Goal: Task Accomplishment & Management: Manage account settings

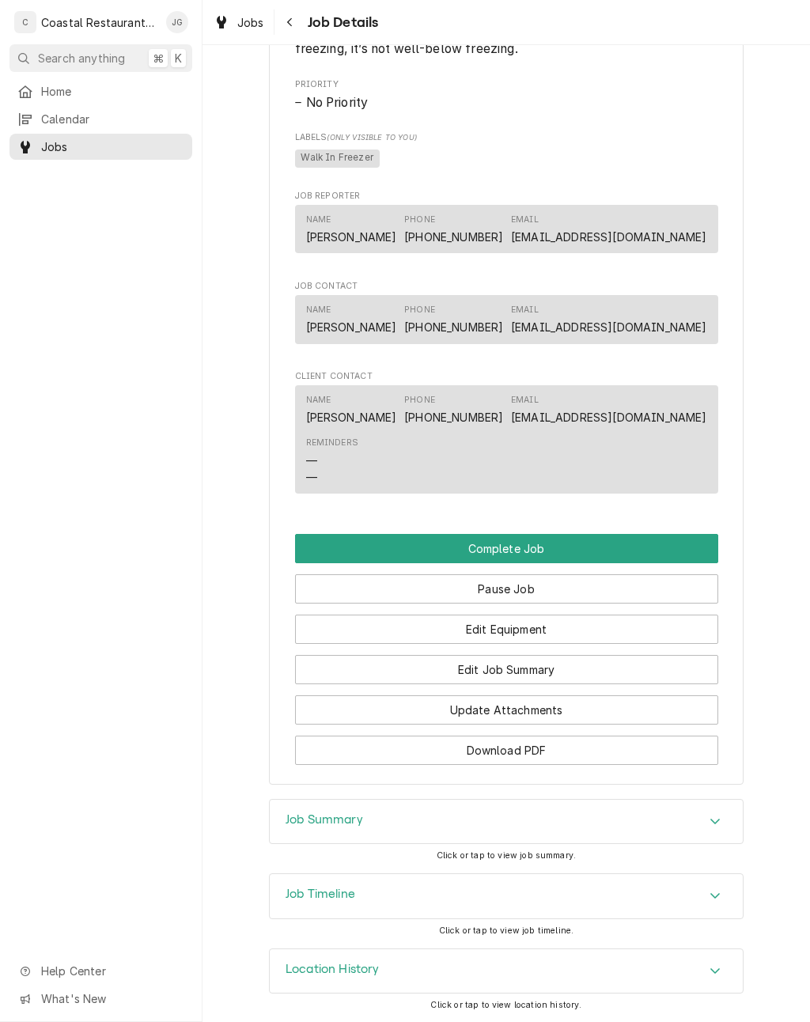
scroll to position [831, 0]
click at [547, 673] on button "Edit Job Summary" at bounding box center [506, 670] width 423 height 29
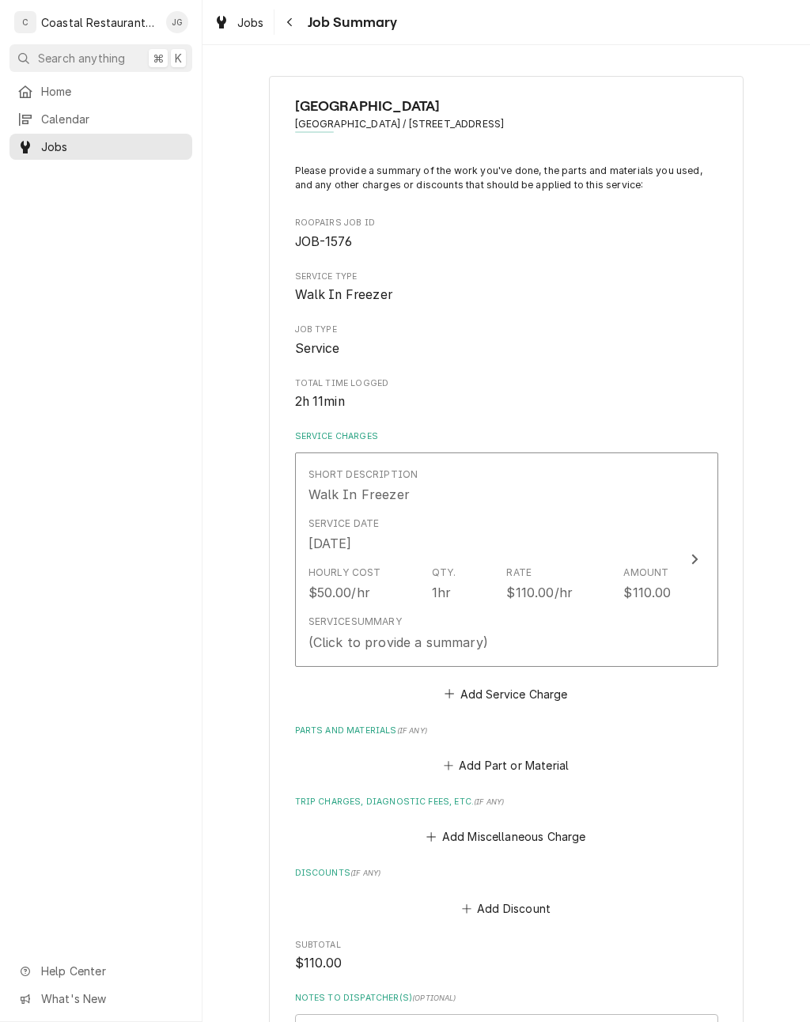
click at [456, 755] on button "Add Part or Material" at bounding box center [506, 766] width 131 height 22
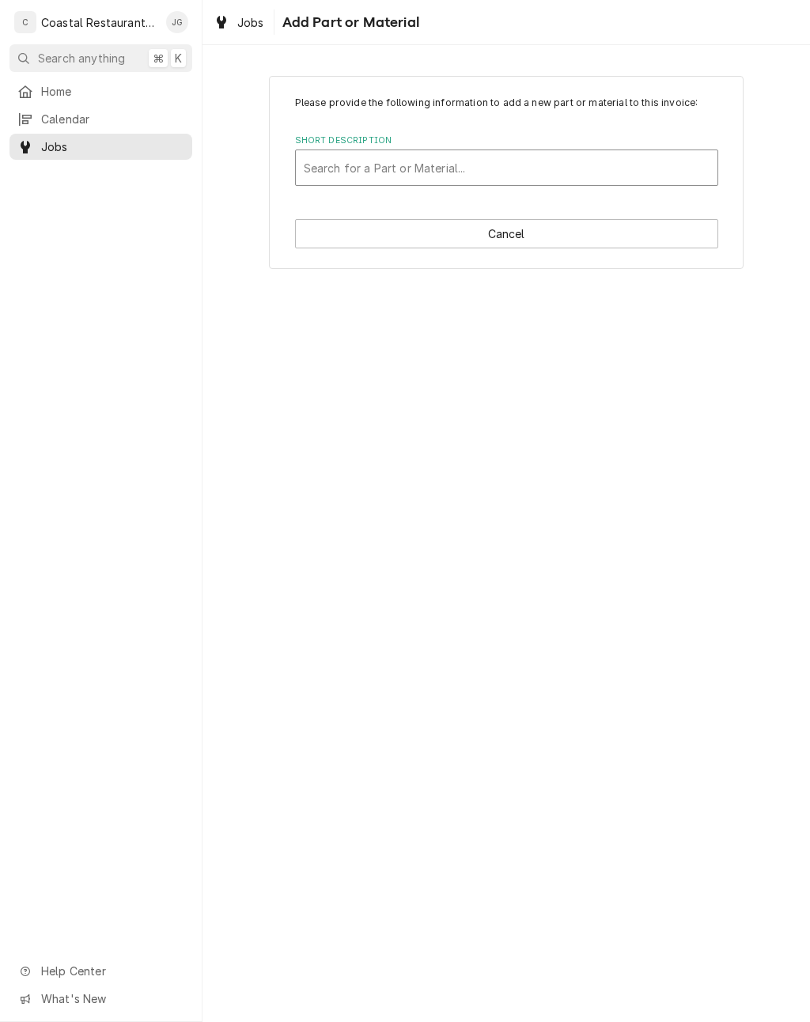
type input "3"
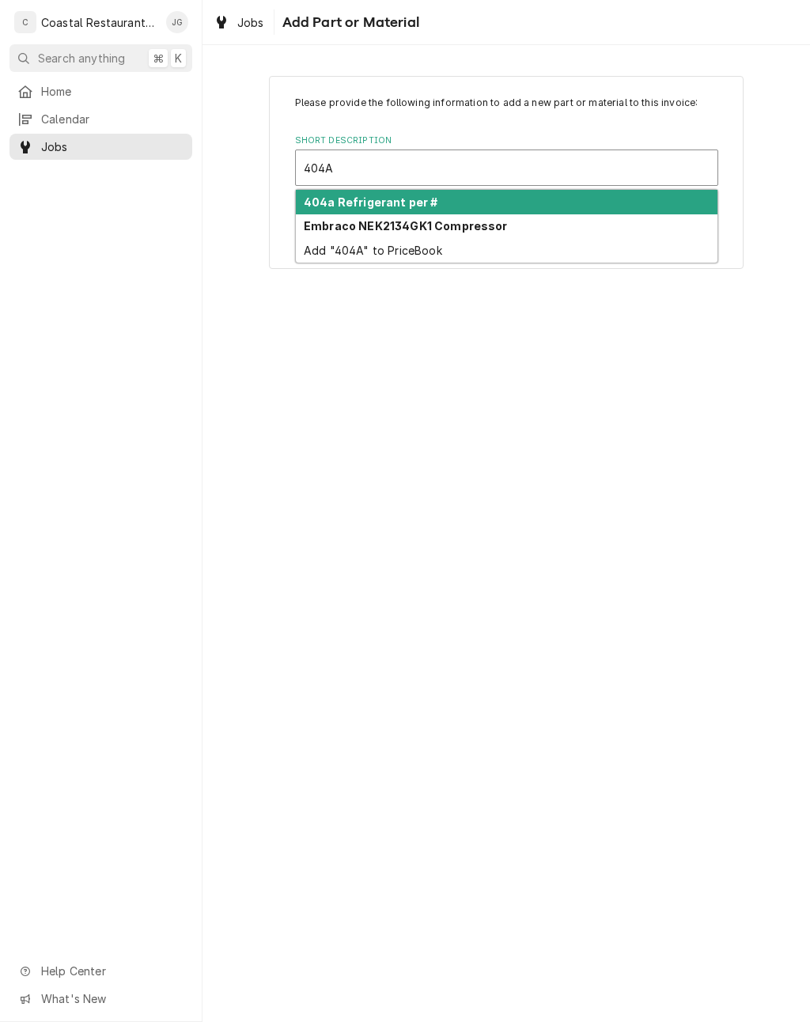
click at [412, 210] on div "404a Refrigerant per #" at bounding box center [507, 202] width 422 height 25
type input "404A"
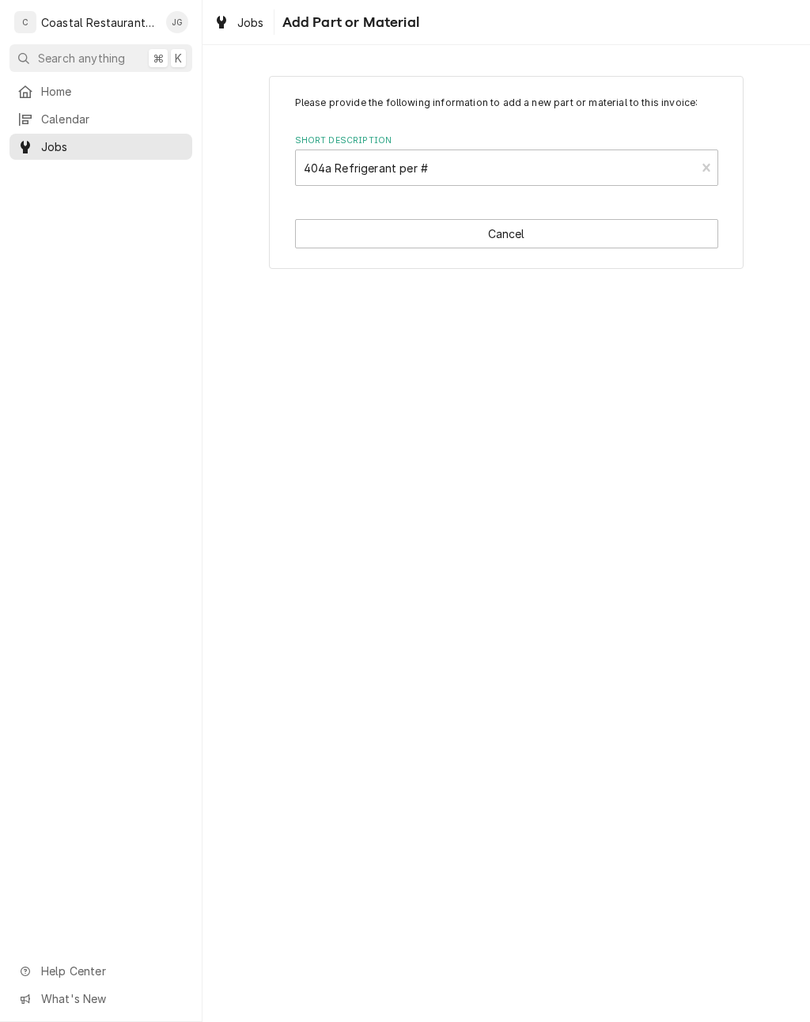
type textarea "x"
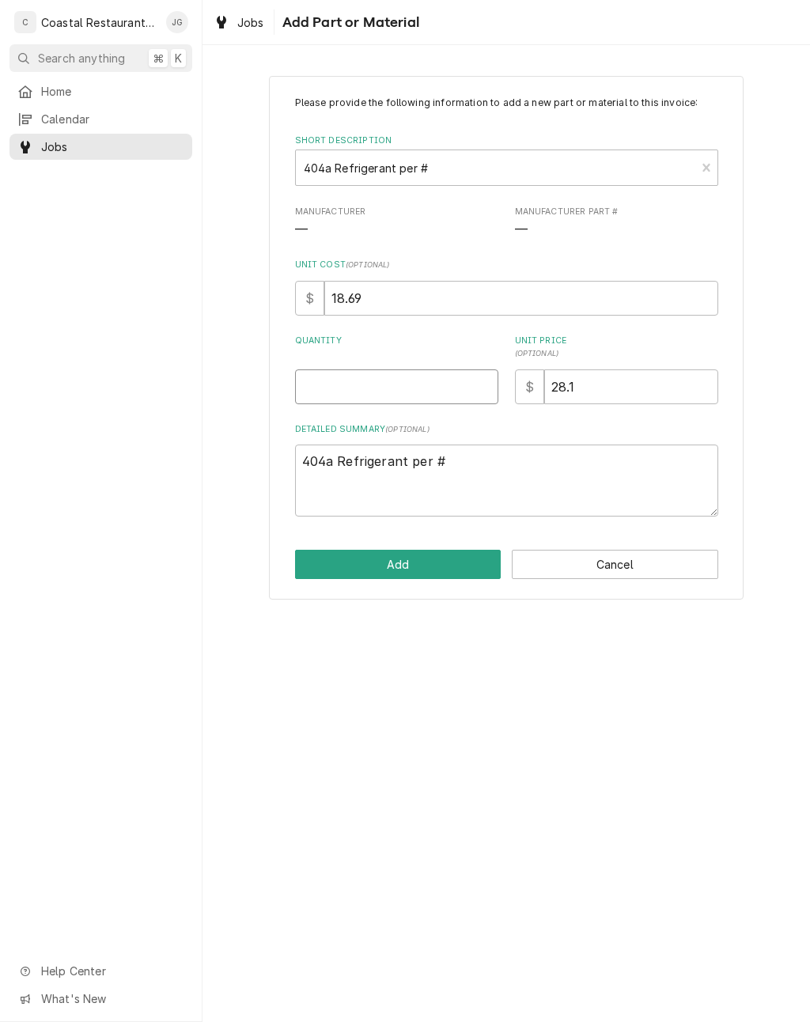
click at [443, 382] on input "Quantity" at bounding box center [396, 386] width 203 height 35
type input "8"
click at [453, 558] on button "Add" at bounding box center [398, 564] width 206 height 29
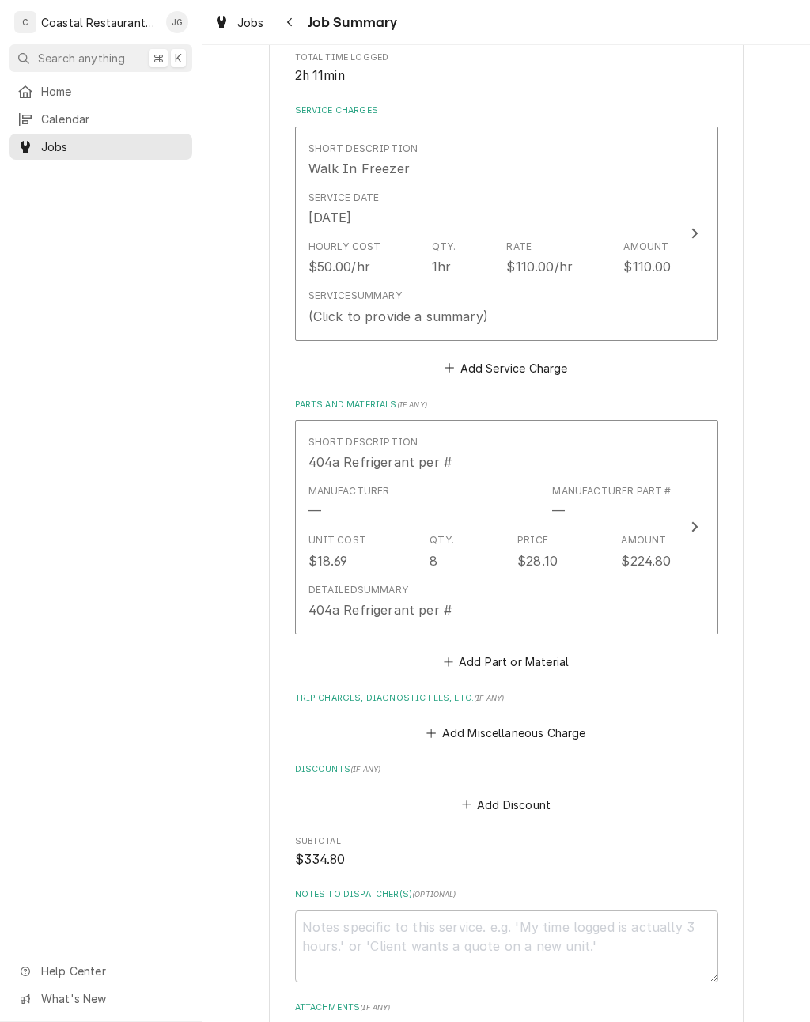
scroll to position [327, 0]
click at [442, 666] on button "Add Part or Material" at bounding box center [506, 660] width 131 height 22
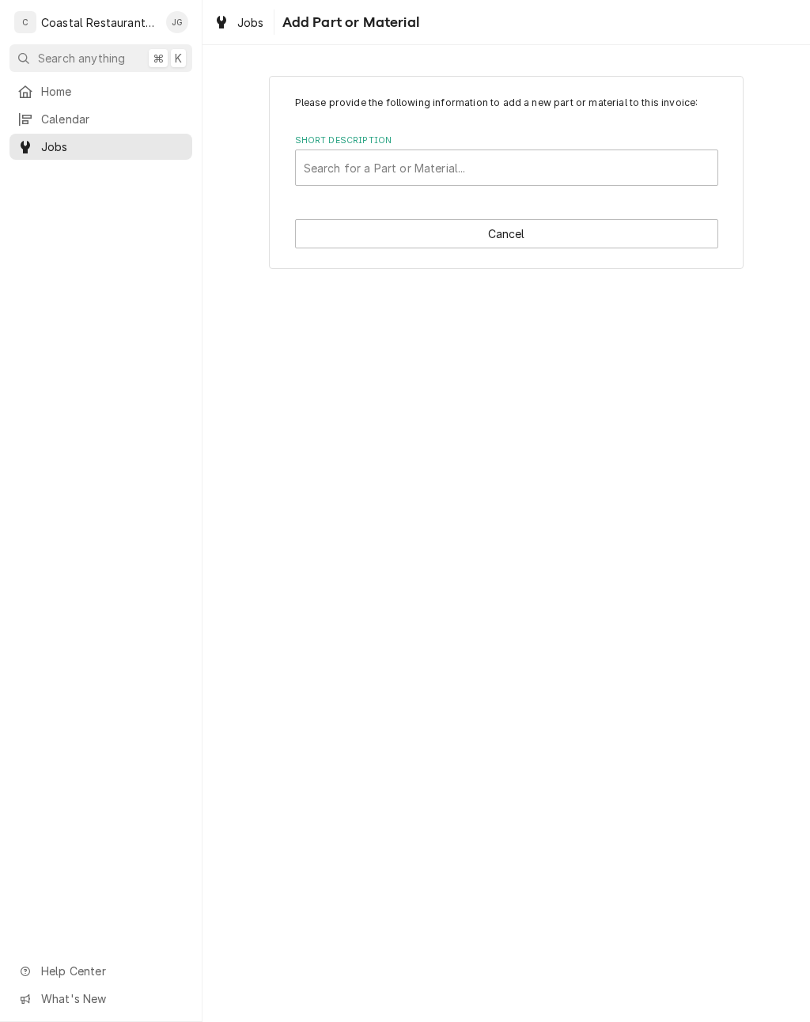
click at [597, 233] on button "Cancel" at bounding box center [506, 233] width 423 height 29
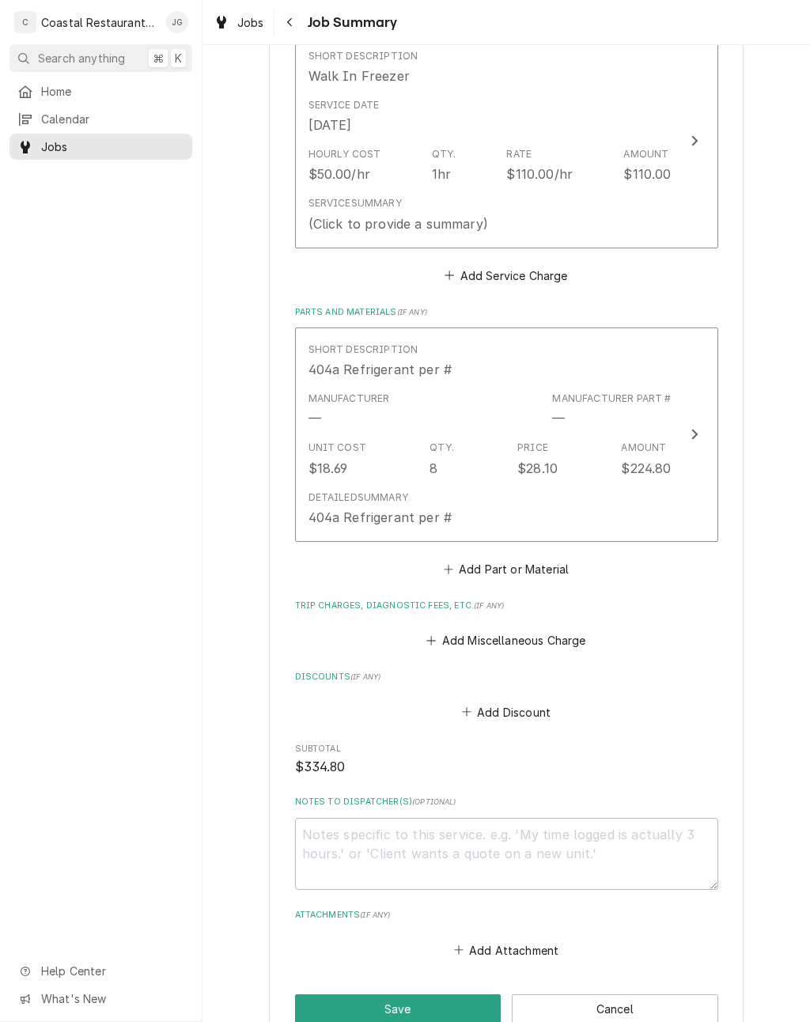
click at [448, 630] on button "Add Miscellaneous Charge" at bounding box center [506, 641] width 165 height 22
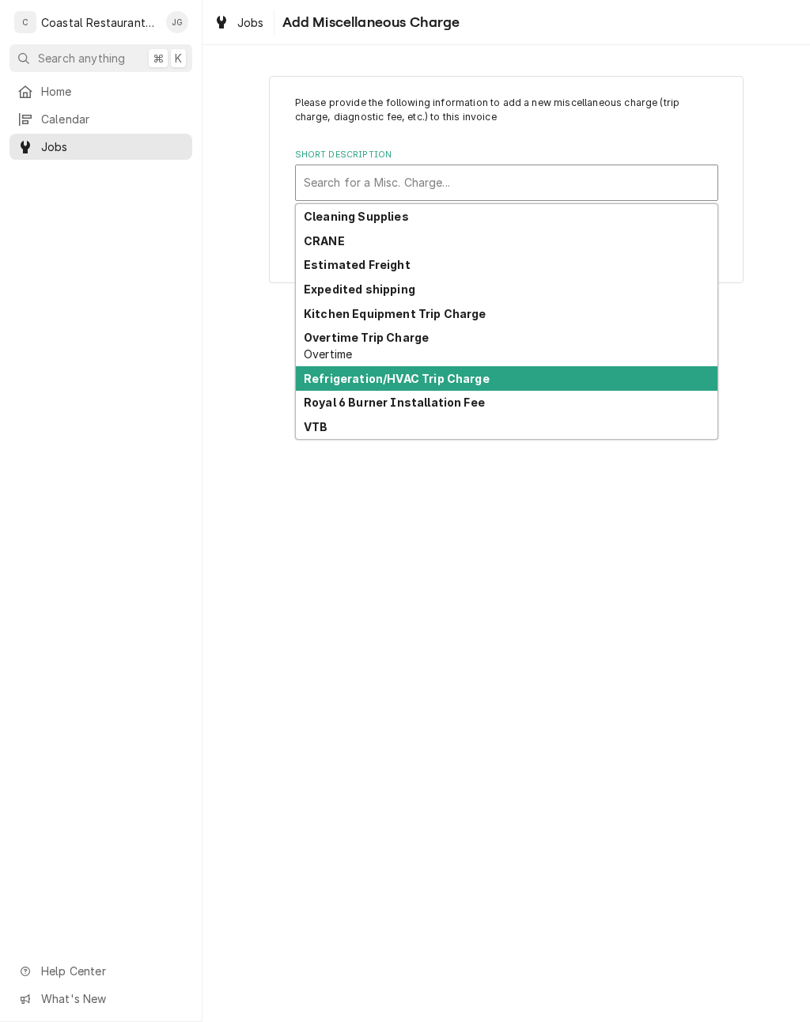
click at [430, 381] on strong "Refrigeration/HVAC Trip Charge" at bounding box center [397, 378] width 186 height 13
type textarea "x"
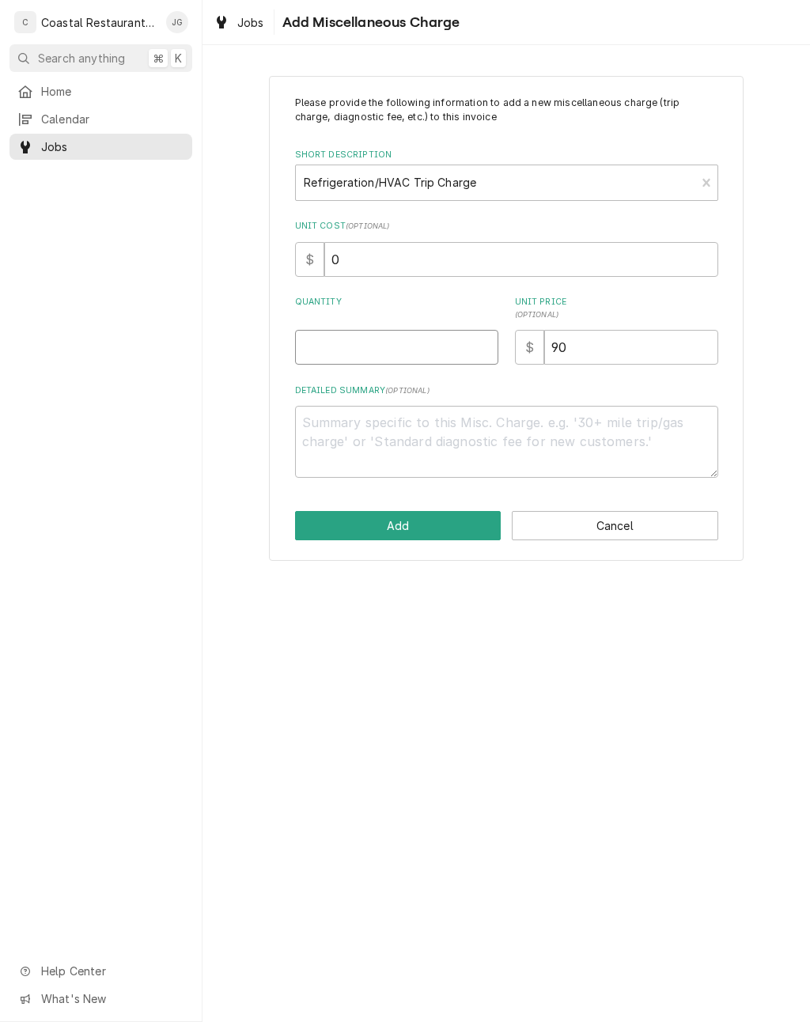
click at [422, 332] on input "Quantity" at bounding box center [396, 347] width 203 height 35
type input "1"
click at [428, 528] on button "Add" at bounding box center [398, 525] width 206 height 29
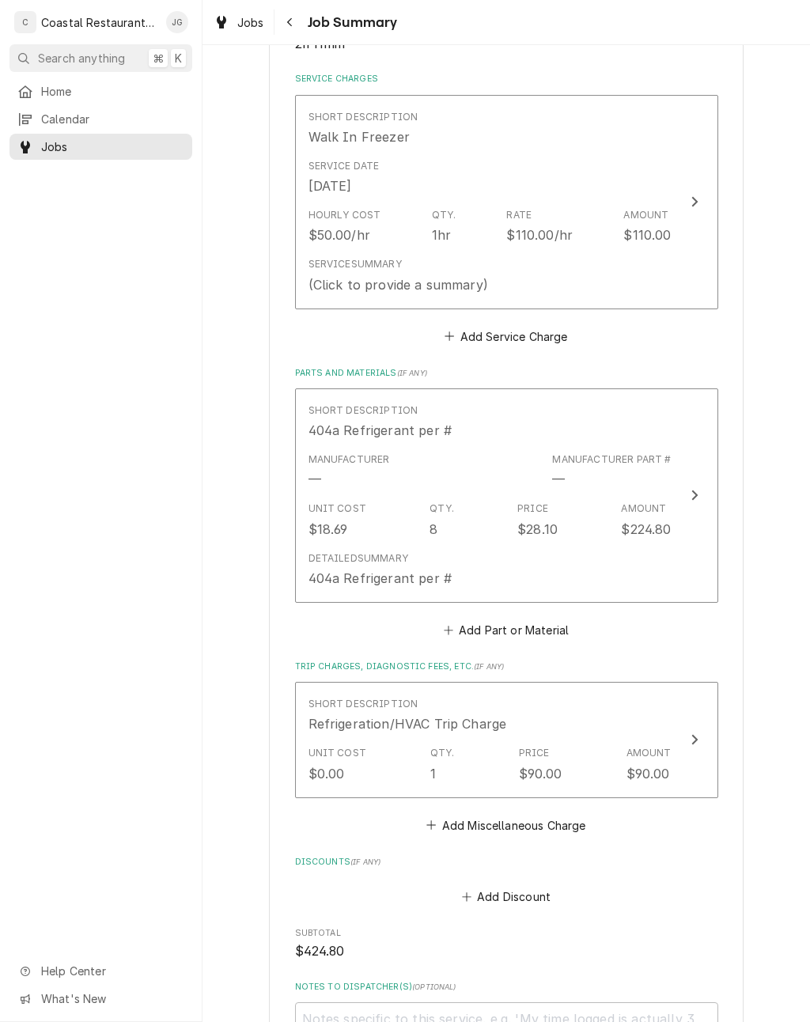
scroll to position [354, 0]
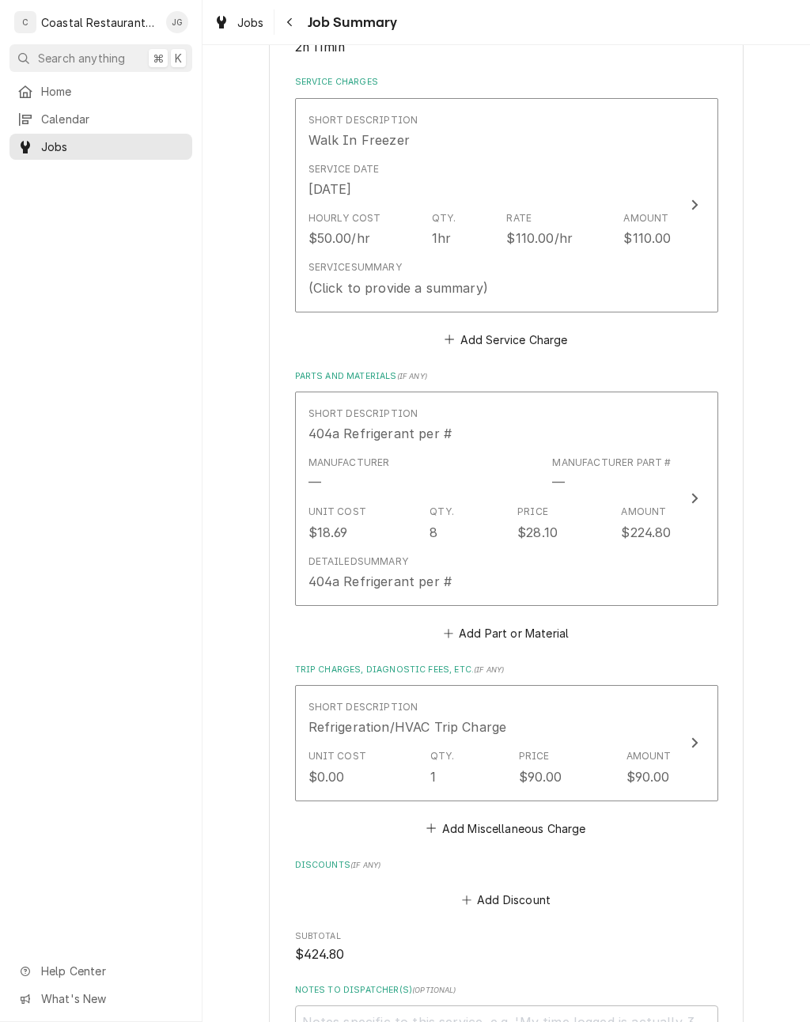
click at [498, 242] on div "Hourly Cost $50.00/hr Qty. 1hr Rate $110.00/hr Amount $110.00" at bounding box center [490, 229] width 363 height 49
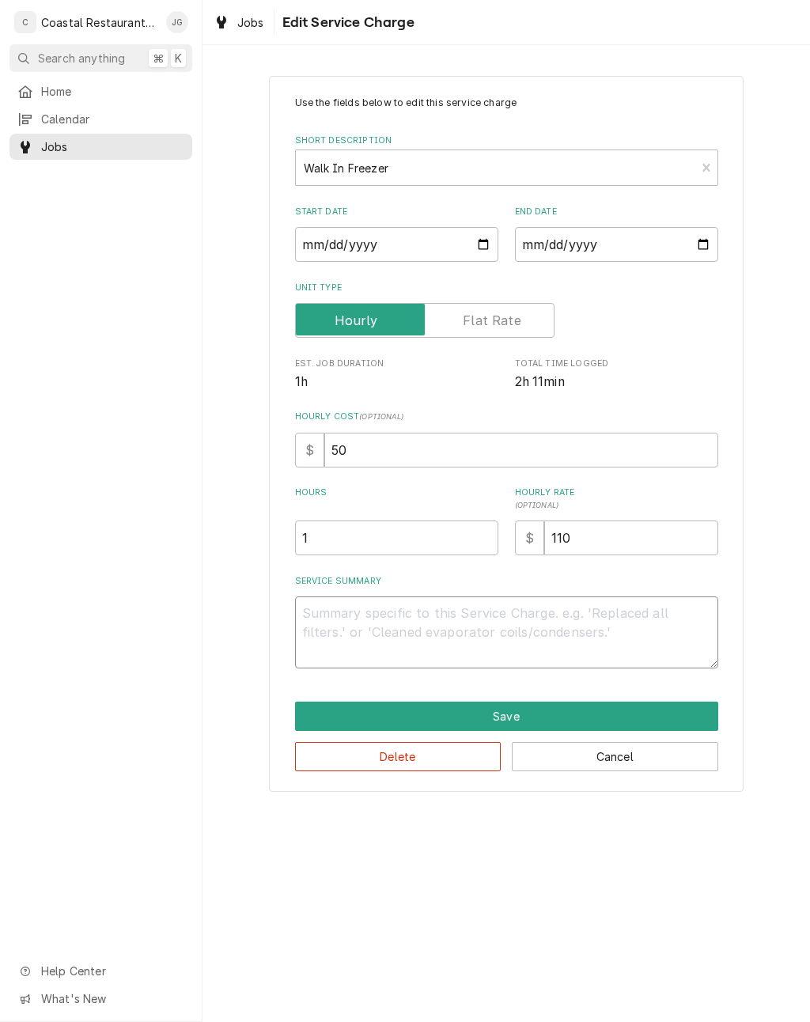
click at [470, 630] on textarea "Service Summary" at bounding box center [506, 632] width 423 height 72
type textarea "x"
type textarea "A"
type textarea "x"
type textarea "Arr"
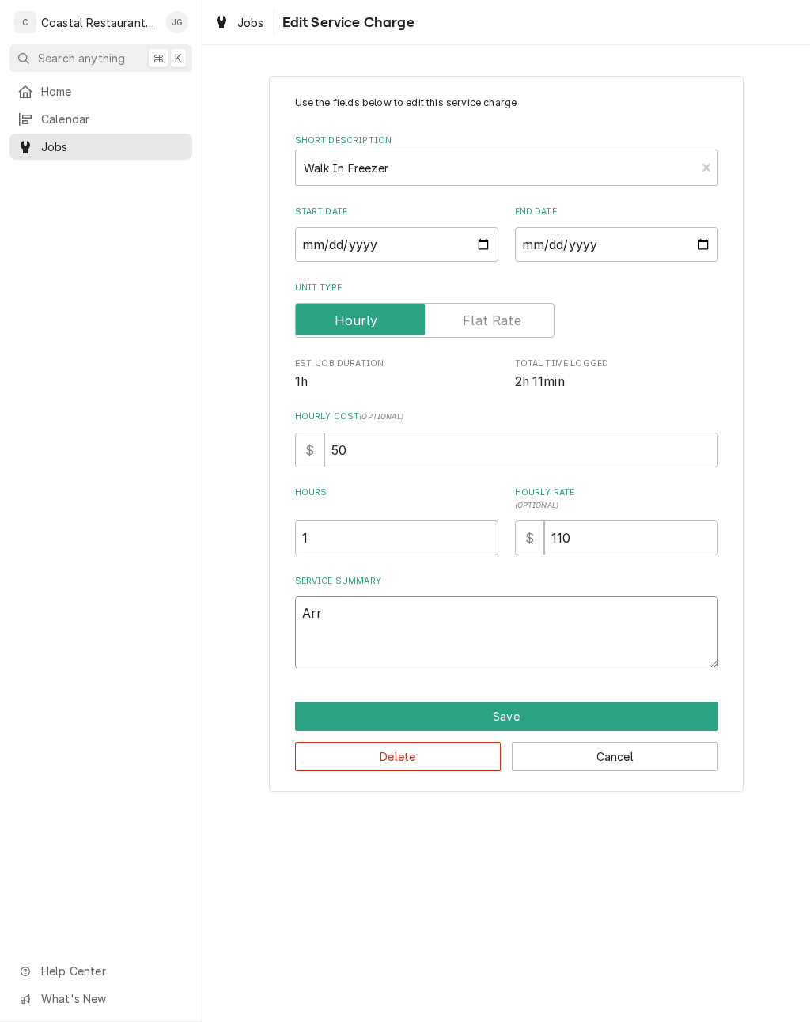
type textarea "x"
type textarea "Arriv"
type textarea "x"
type textarea "Arrived"
type textarea "x"
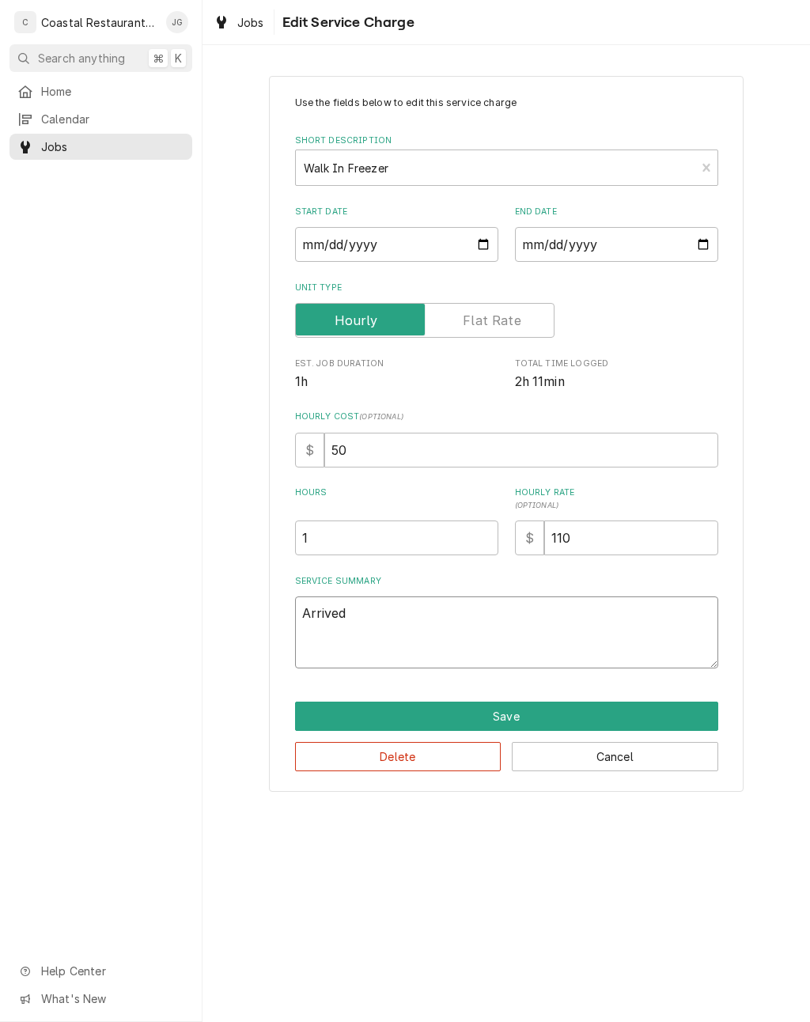
type textarea "Arrived on"
type textarea "x"
type textarea "Arrived on site"
type textarea "x"
type textarea "Arrived on site checked in"
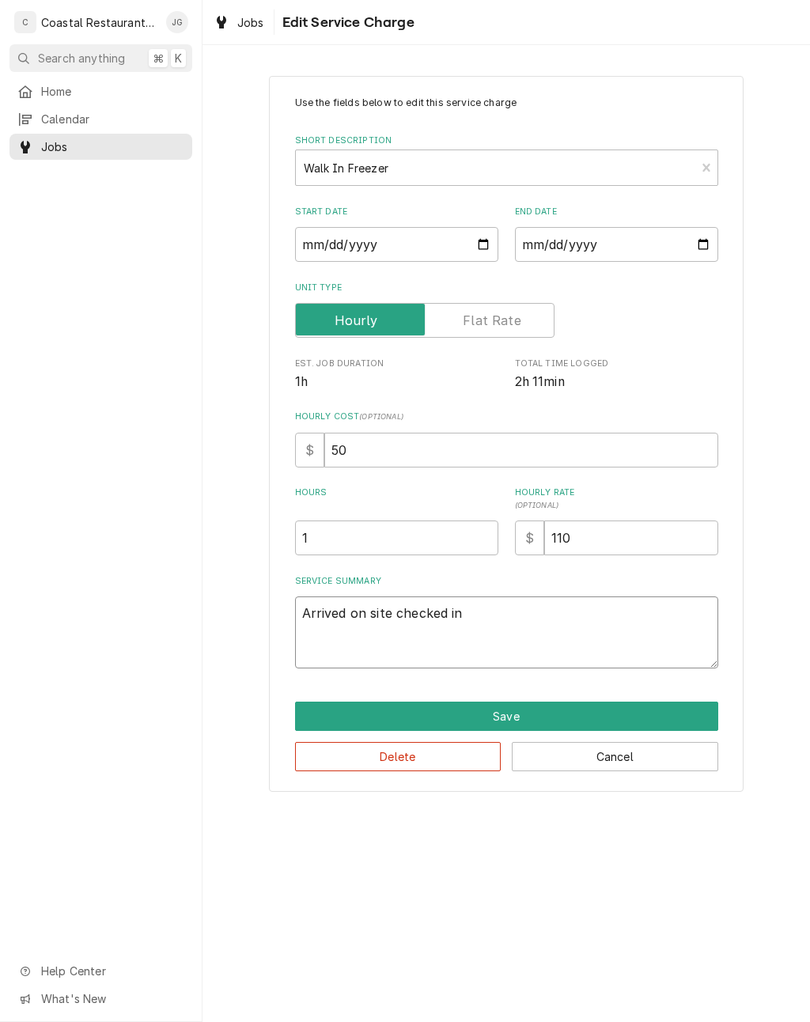
type textarea "x"
type textarea "Arrived on site checked in with"
type textarea "x"
type textarea "Arrived on site checked in with Bill"
type textarea "x"
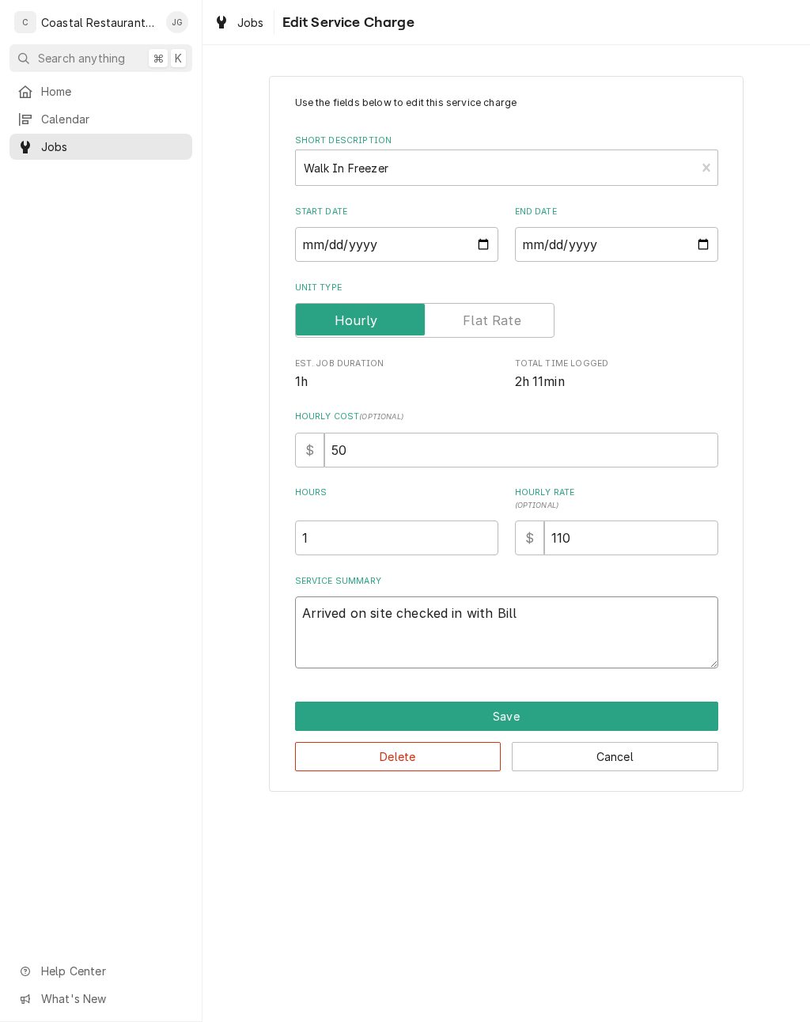
type textarea "Arrived on site checked in with Bill found"
type textarea "x"
type textarea "Arrived on site checked in with Bill found con"
type textarea "x"
type textarea "Arrived on site checked in with Bill found condenser"
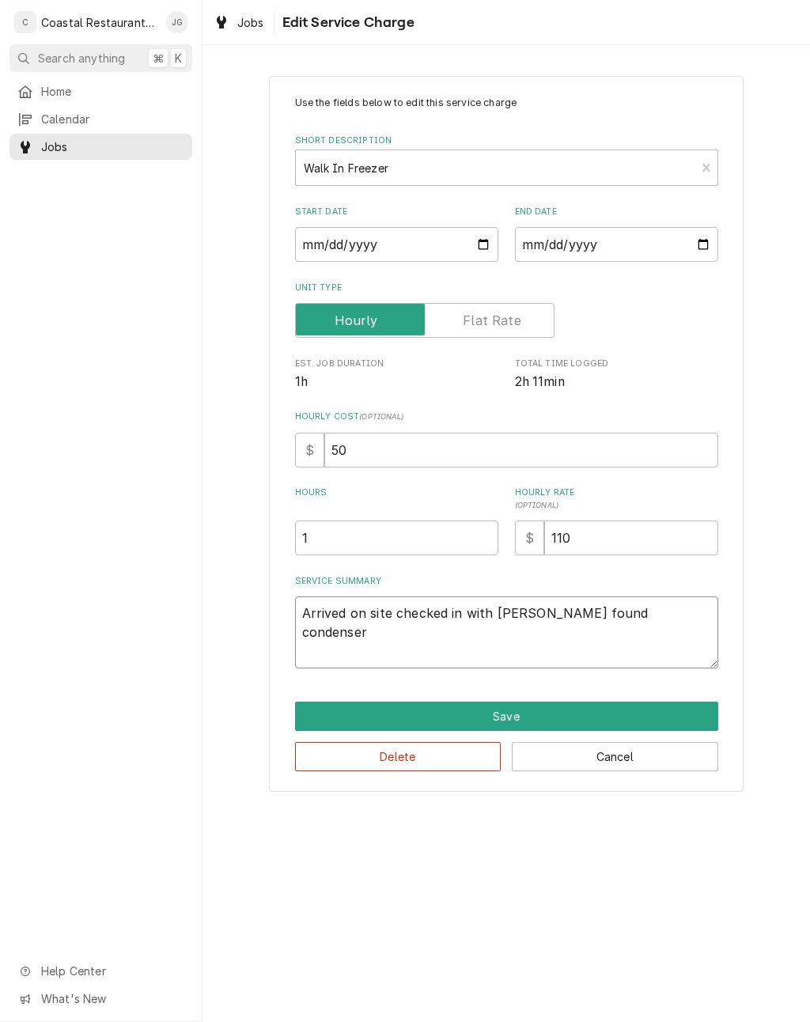
type textarea "x"
type textarea "Arrived on site checked in with Bill found condenser unit"
type textarea "x"
type textarea "Arrived on site checked in with Bill found condenser unit"
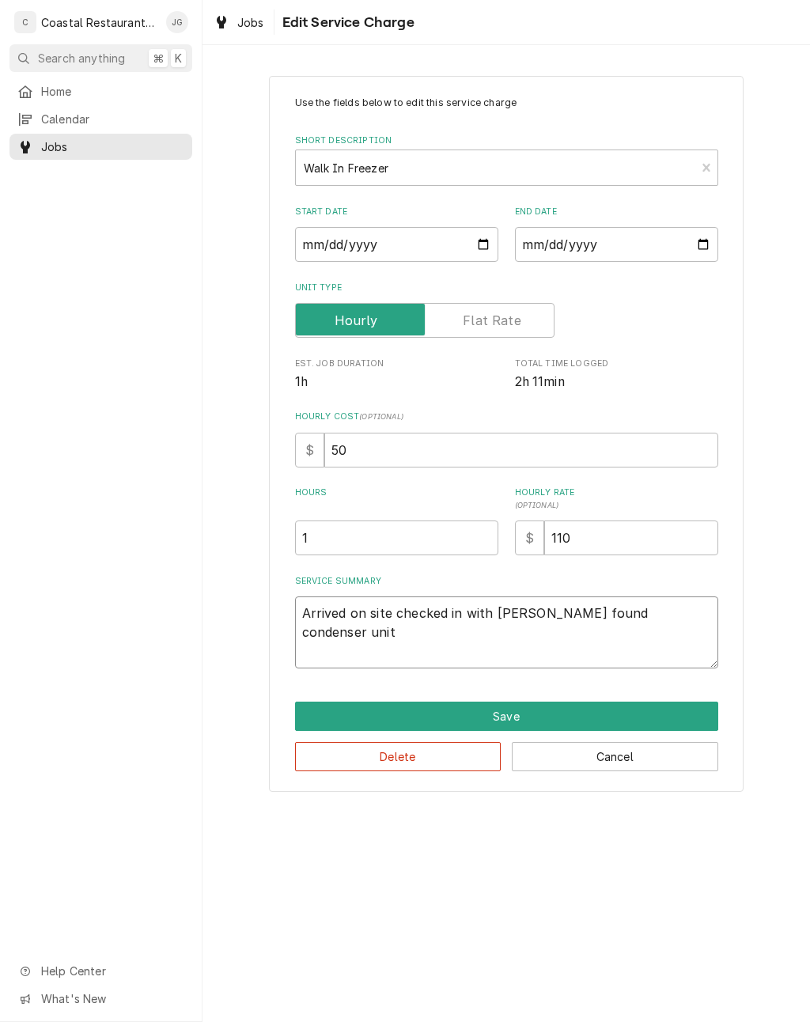
type textarea "x"
type textarea "Arrived on site checked in with Bill found condenser un"
type textarea "x"
type textarea "Arrived on site checked in with Bill found condenser u"
type textarea "x"
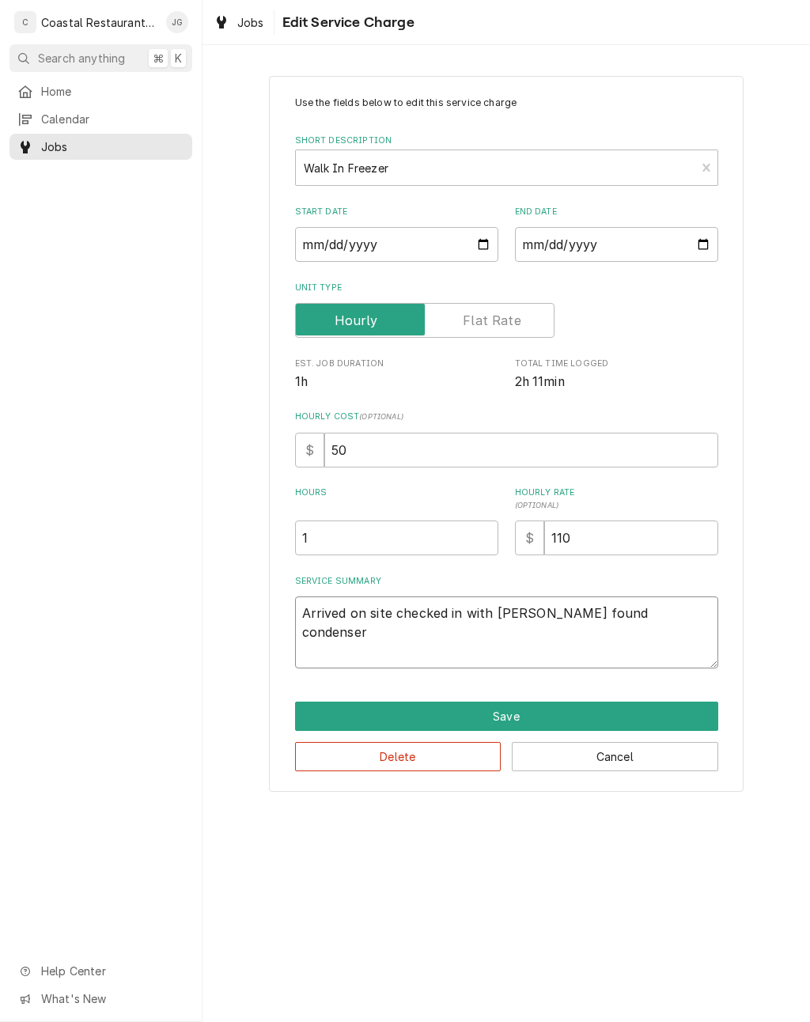
type textarea "Arrived on site checked in with Bill found condenser"
type textarea "x"
type textarea "Arrived on site checked in with Bill found condense"
type textarea "x"
type textarea "Arrived on site checked in with Bill found condens"
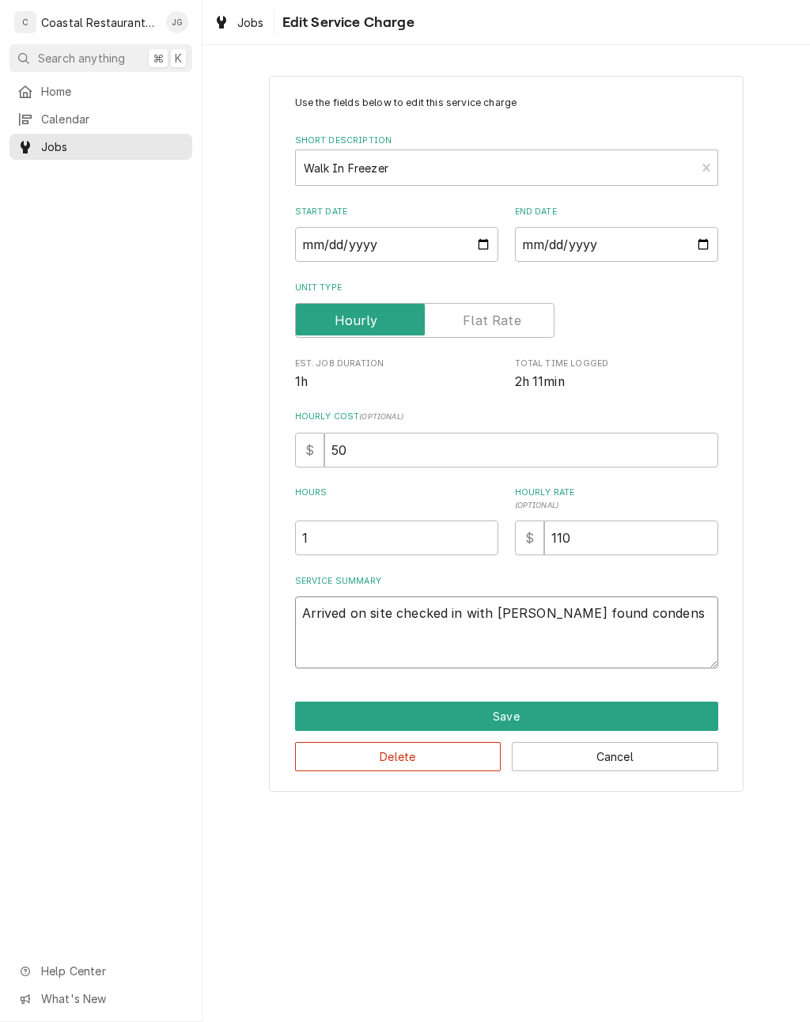
type textarea "x"
type textarea "Arrived on site checked in with Bill found"
type textarea "x"
type textarea "Arrived on site checked in with Bill"
type textarea "x"
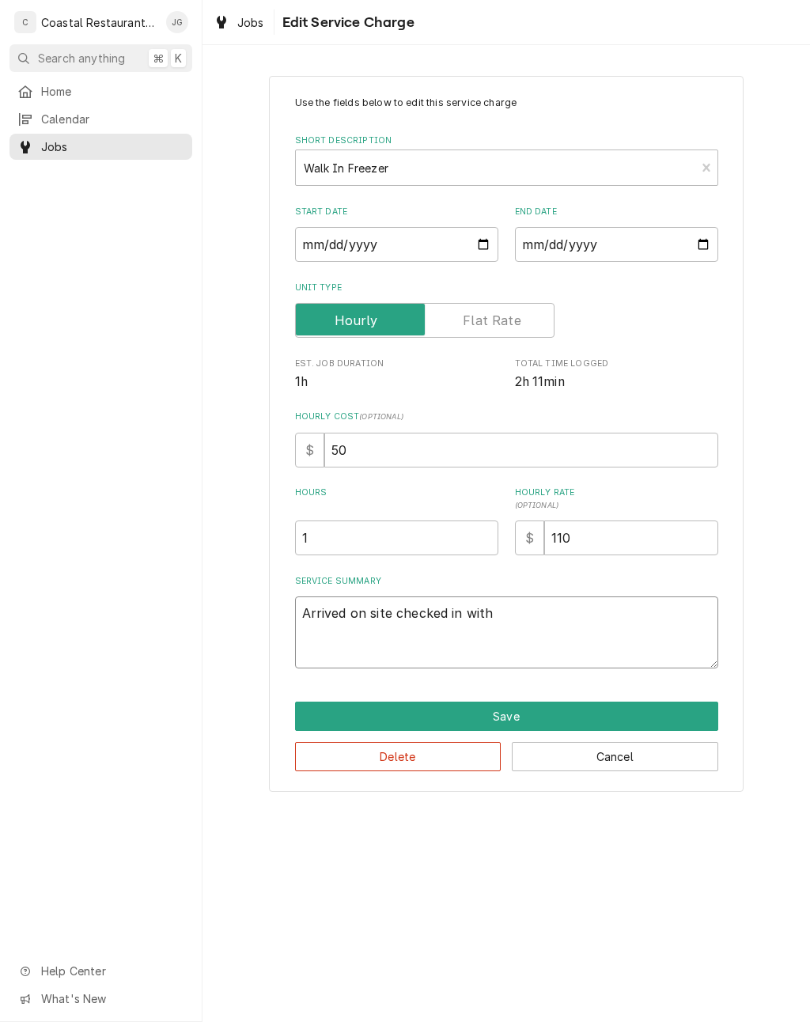
type textarea "Arrived on site checked in with ."
type textarea "x"
type textarea "Arrived on site checked in with B"
type textarea "x"
type textarea "Arrived on site checked in with Bi"
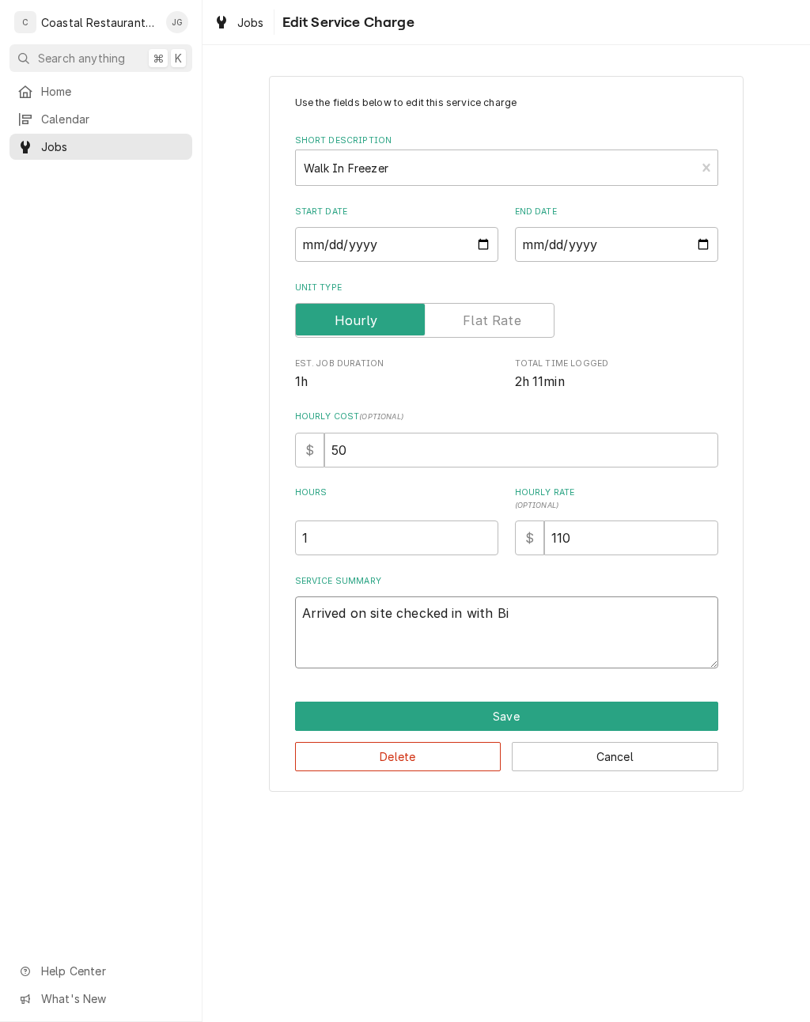
type textarea "x"
type textarea "Arrived on site checked in with Bil"
type textarea "x"
type textarea "Arrived on site checked in with Bill"
type textarea "x"
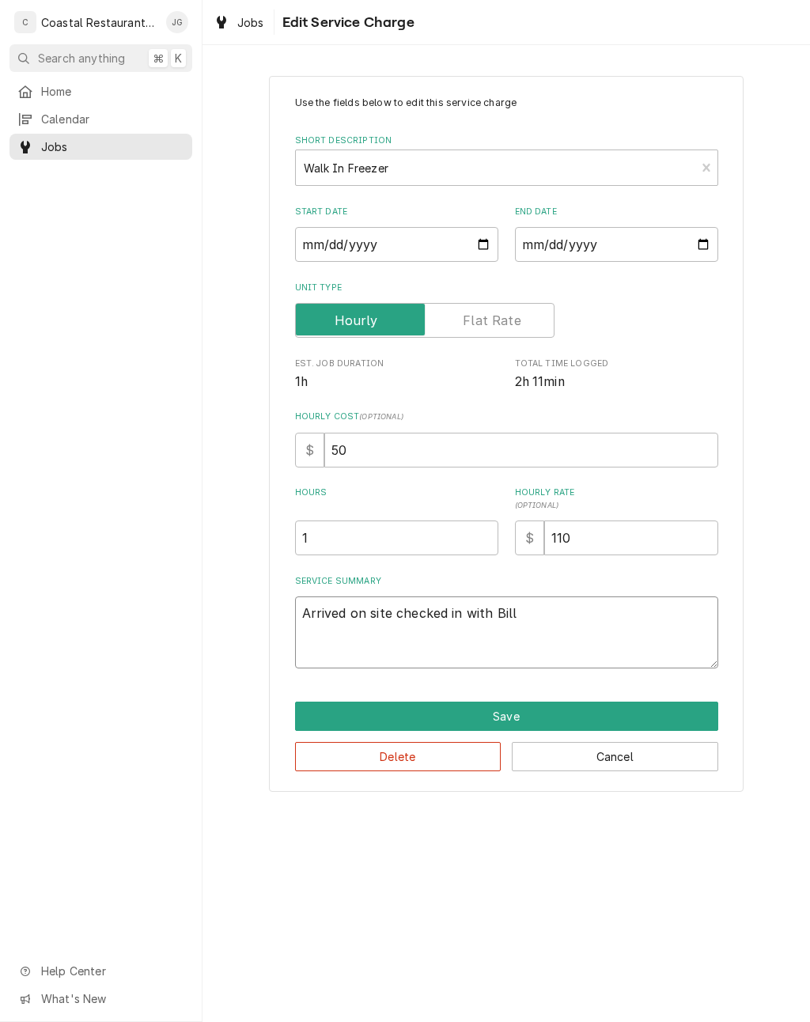
type textarea "Arrived on site checked in with Bill."
type textarea "x"
type textarea "Arrived on site checked in with Bill."
type textarea "x"
type textarea "Arrived on site checked in with Bill. Fo"
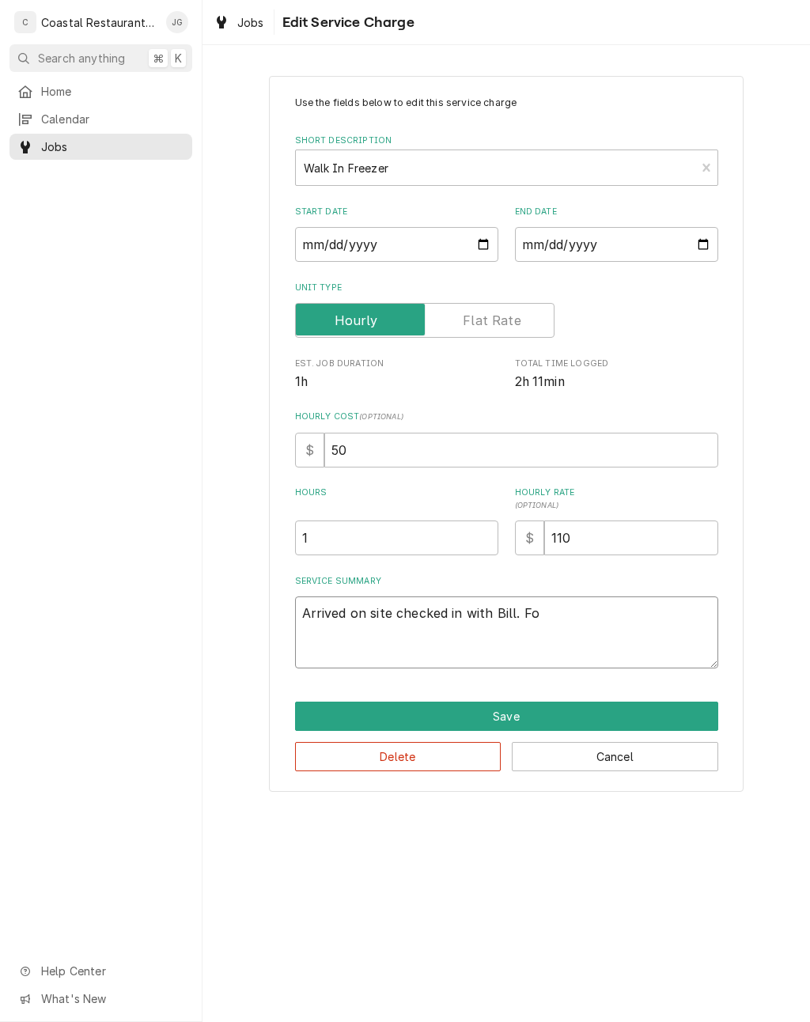
type textarea "x"
type textarea "Arrived on site checked in with Bill. Foun"
type textarea "x"
type textarea "Arrived on site checked in with Bill. Found"
type textarea "x"
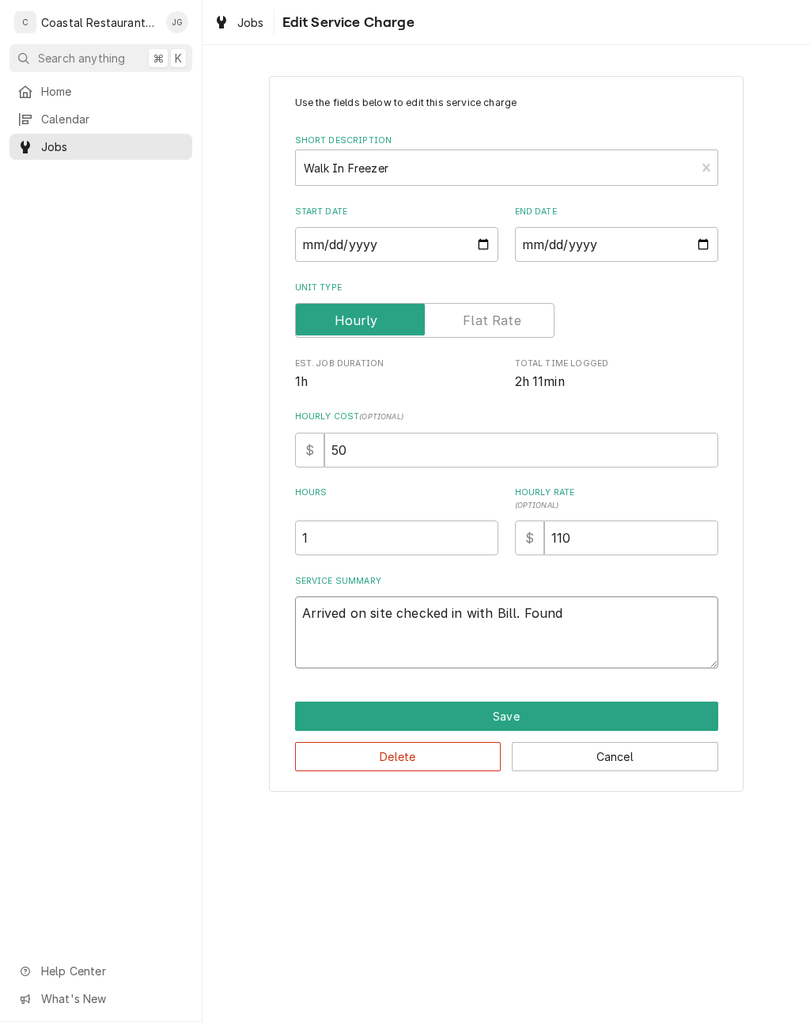
type textarea "Arrived on site checked in with Bill. Found comp"
type textarea "x"
type textarea "Arrived on site checked in with Bill. Found compressor"
type textarea "x"
type textarea "Arrived on site checked in with Bill. Found compressor running."
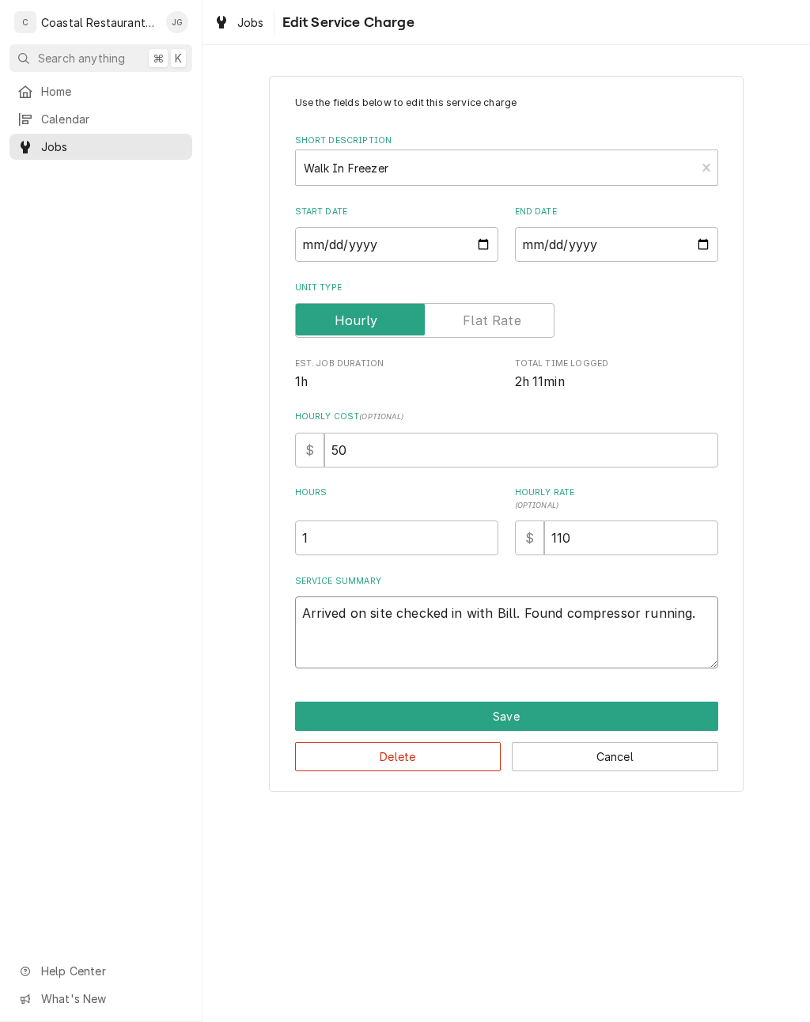
type textarea "x"
type textarea "Arrived on site checked in with Bill. Found compressor running and one fan."
type textarea "x"
type textarea "Arrived on site checked in with Bill. Found compressor running and one fan runn…"
type textarea "x"
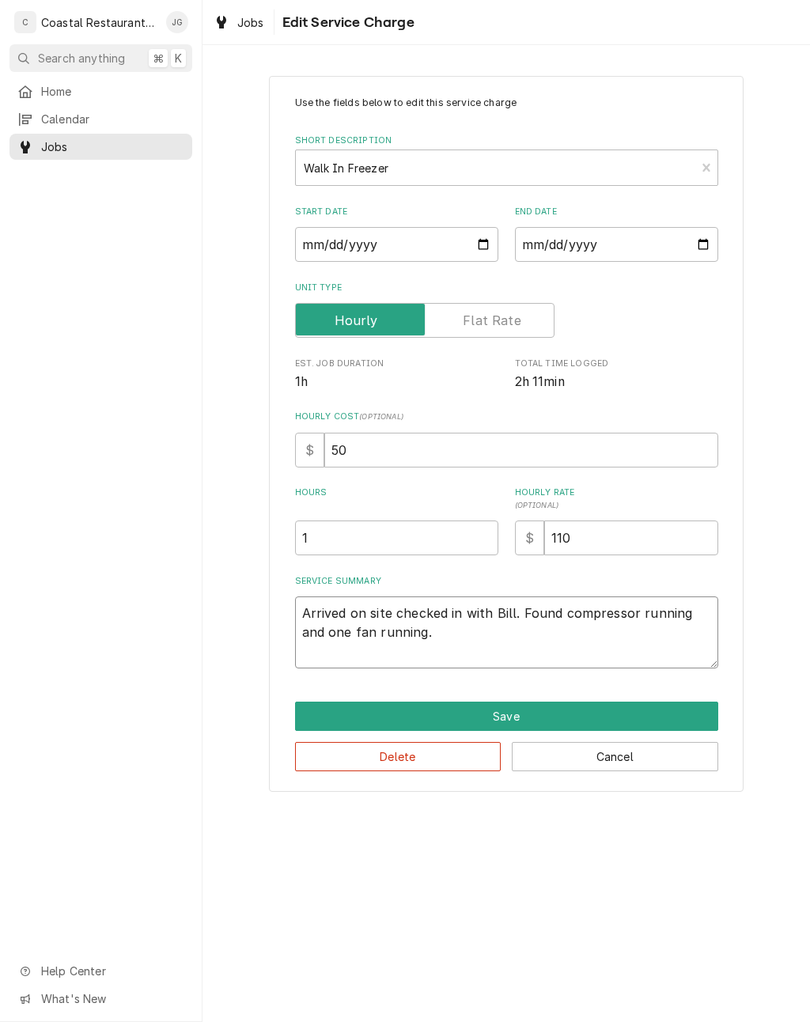
type textarea "Arrived on site checked in with Bill. Found compressor running and one fan runn…"
type textarea "x"
type textarea "Arrived on site checked in with Bill. Found compressor running and one fan runn…"
type textarea "x"
type textarea "Arrived on site checked in with Bill. Found compressor running and one fan runn…"
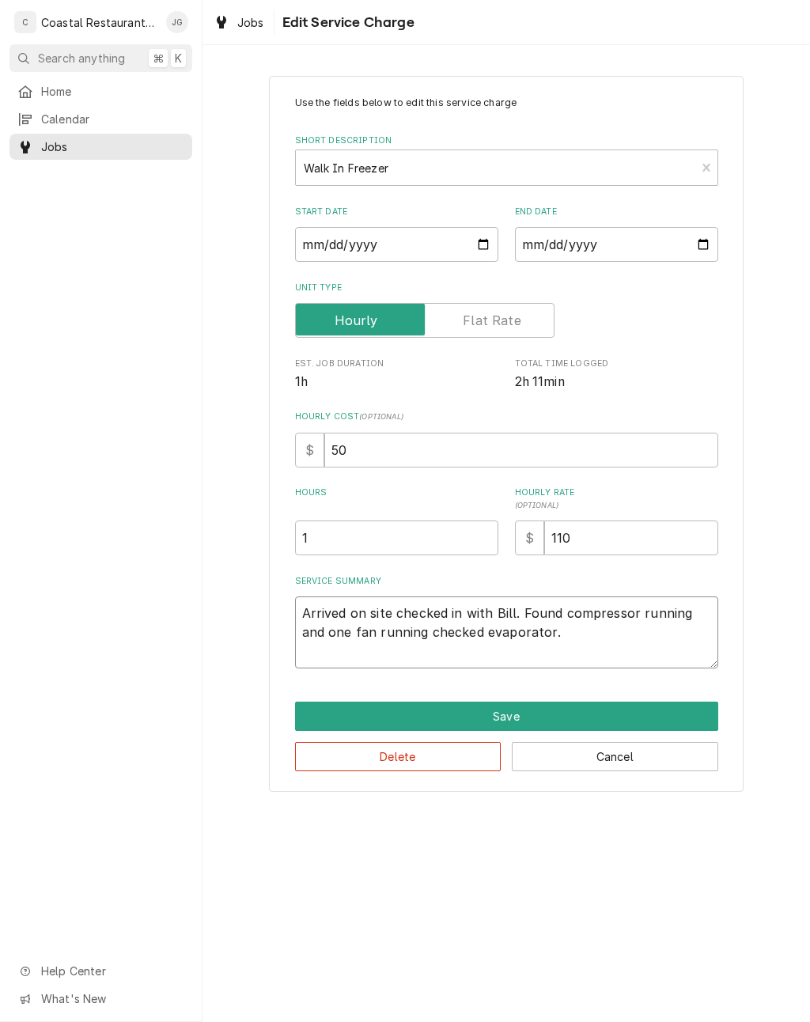
type textarea "x"
type textarea "Arrived on site checked in with Bill. Found compressor running and one fan runn…"
type textarea "x"
type textarea "Arrived on site checked in with Bill. Found compressor running and one fan runn…"
type textarea "x"
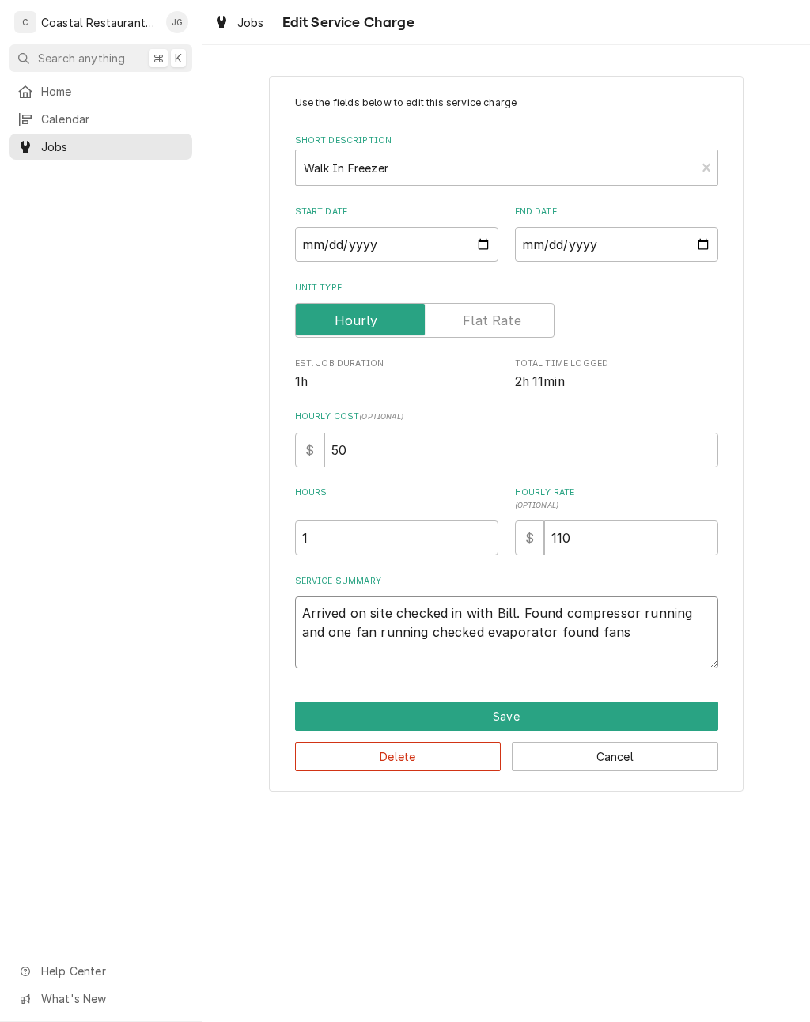
type textarea "Arrived on site checked in with Bill. Found compressor running and one fan runn…"
type textarea "x"
type textarea "Arrived on site checked in with Bill. Found compressor running and one fan runn…"
type textarea "x"
type textarea "Arrived on site checked in with Bill. Found compressor running and one fan runn…"
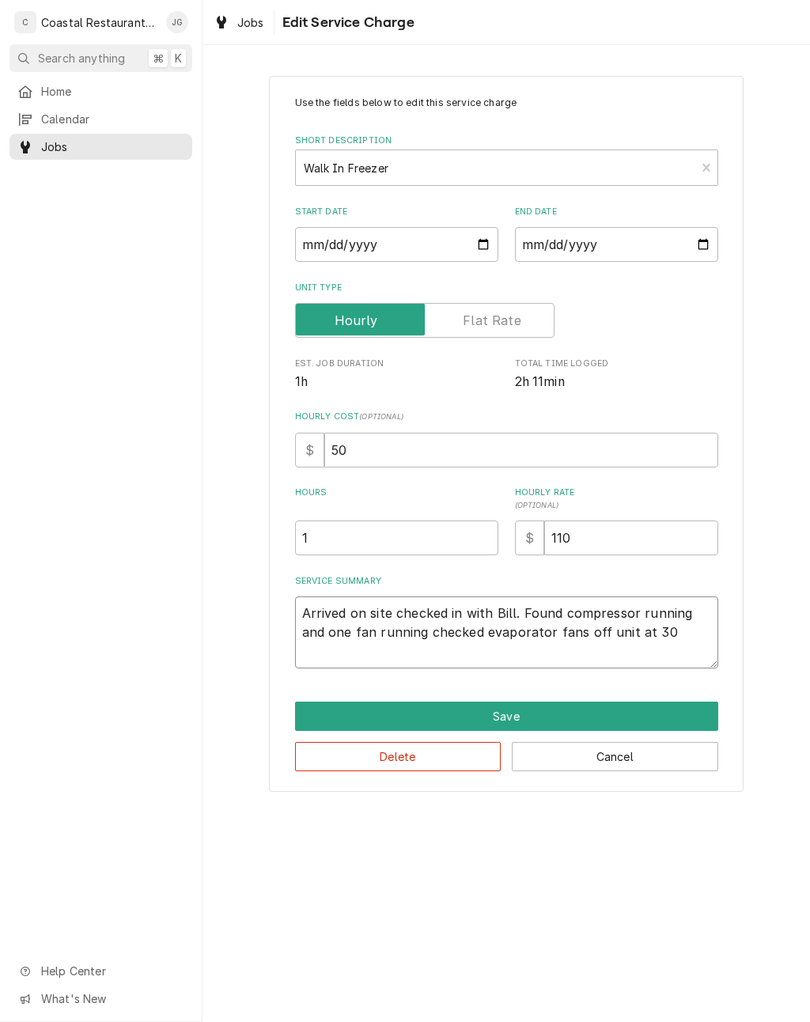
type textarea "x"
type textarea "Arrived on site checked in with Bill. Found compressor running and one fan runn…"
type textarea "x"
type textarea "Arrived on site checked in with Bill. Found compressor running and one fan runn…"
type textarea "x"
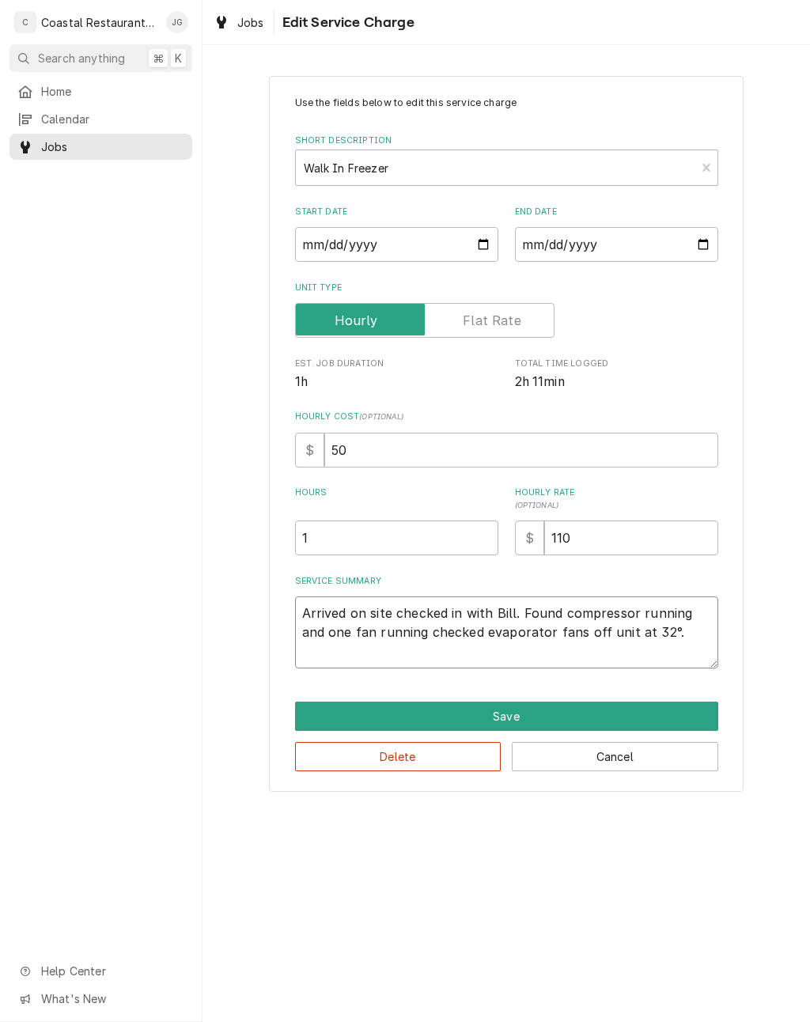
type textarea "Arrived on site checked in with Bill. Found compressor running and one fan runn…"
type textarea "x"
type textarea "Arrived on site checked in with Bill. Found compressor running and one fan runn…"
type textarea "x"
type textarea "Arrived on site checked in with Bill. Found compressor running and one fan runn…"
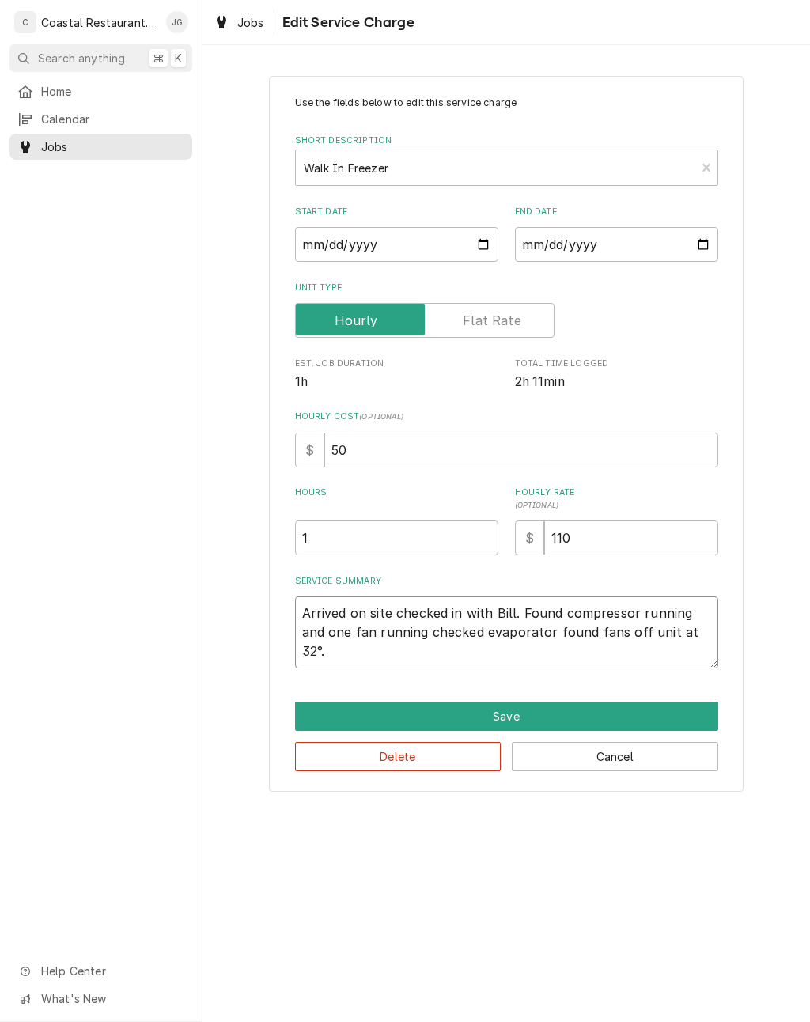
type textarea "x"
type textarea "Arrived on site checked in with Bill. Found compressor running and one fan runn…"
type textarea "x"
type textarea "Arrived on site checked in with Bill. Found compressor running and one fan runn…"
type textarea "x"
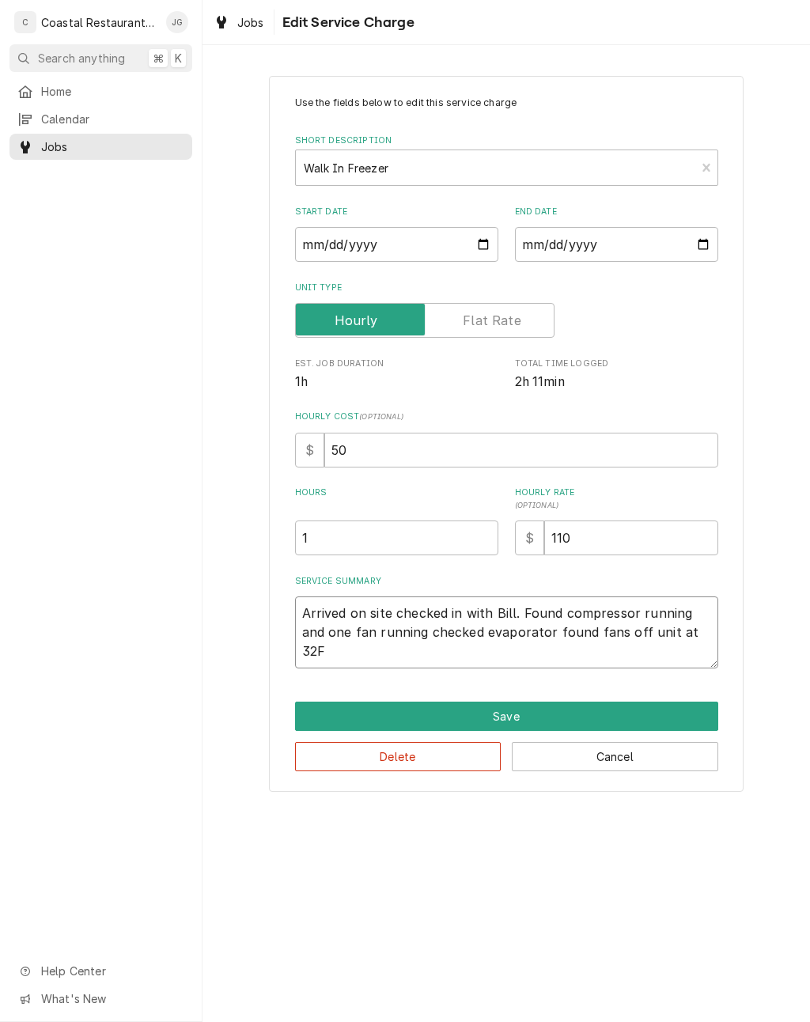
type textarea "Arrived on site checked in with Bill. Found compressor running and one fan runn…"
type textarea "x"
type textarea "Arrived on site checked in with Bill. Found compressor running and one fan runn…"
type textarea "x"
type textarea "Arrived on site checked in with Bill. Found compressor running and one fan runn…"
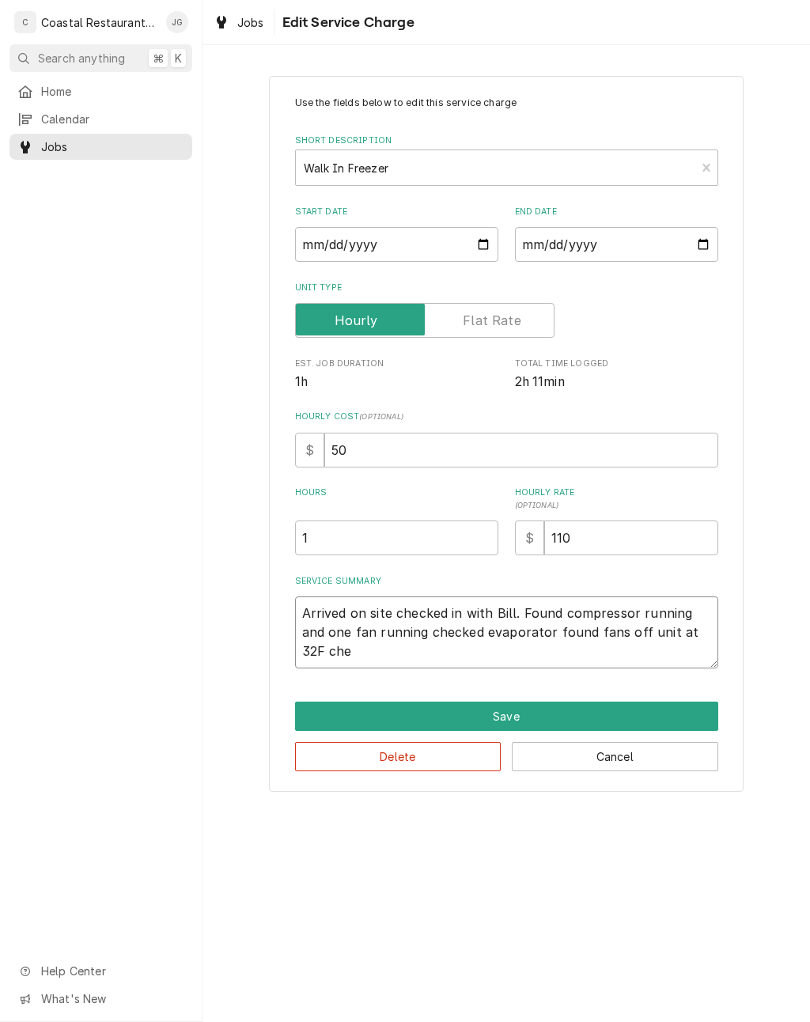
type textarea "x"
type textarea "Arrived on site checked in with Bill. Found compressor running and one fan runn…"
type textarea "x"
type textarea "Arrived on site checked in with Bill. Found compressor running and one fan runn…"
type textarea "x"
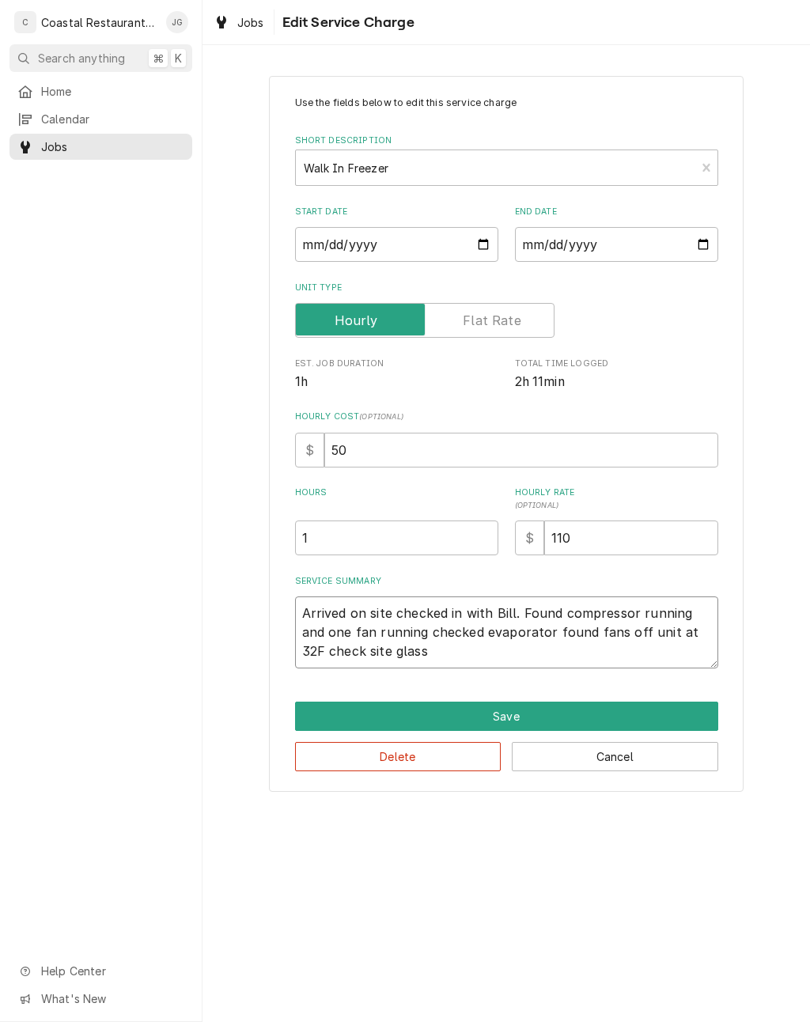
type textarea "Arrived on site checked in with Bill. Found compressor running and one fan runn…"
type textarea "x"
type textarea "Arrived on site checked in with Bill. Found compressor running and one fan runn…"
type textarea "x"
type textarea "Arrived on site checked in with Bill. Found compressor running and one fan runn…"
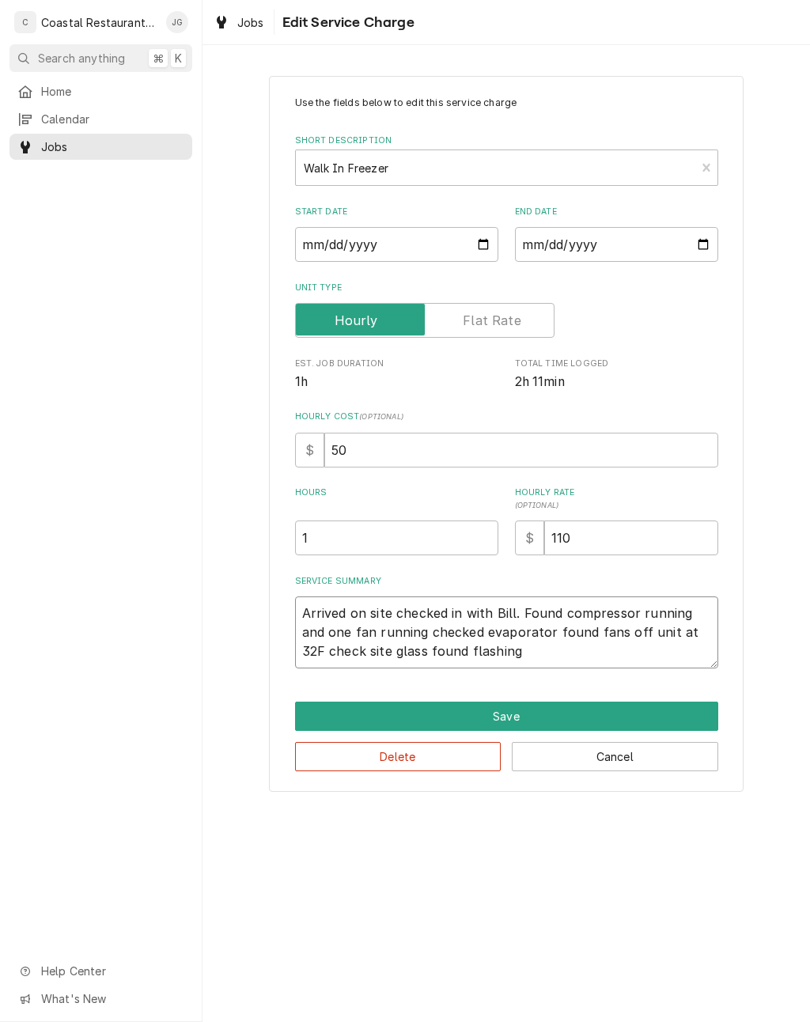
type textarea "x"
type textarea "Arrived on site checked in with Bill. Found compressor running and one fan runn…"
type textarea "x"
type textarea "Arrived on site checked in with Bill. Found compressor running and one fan runn…"
type textarea "x"
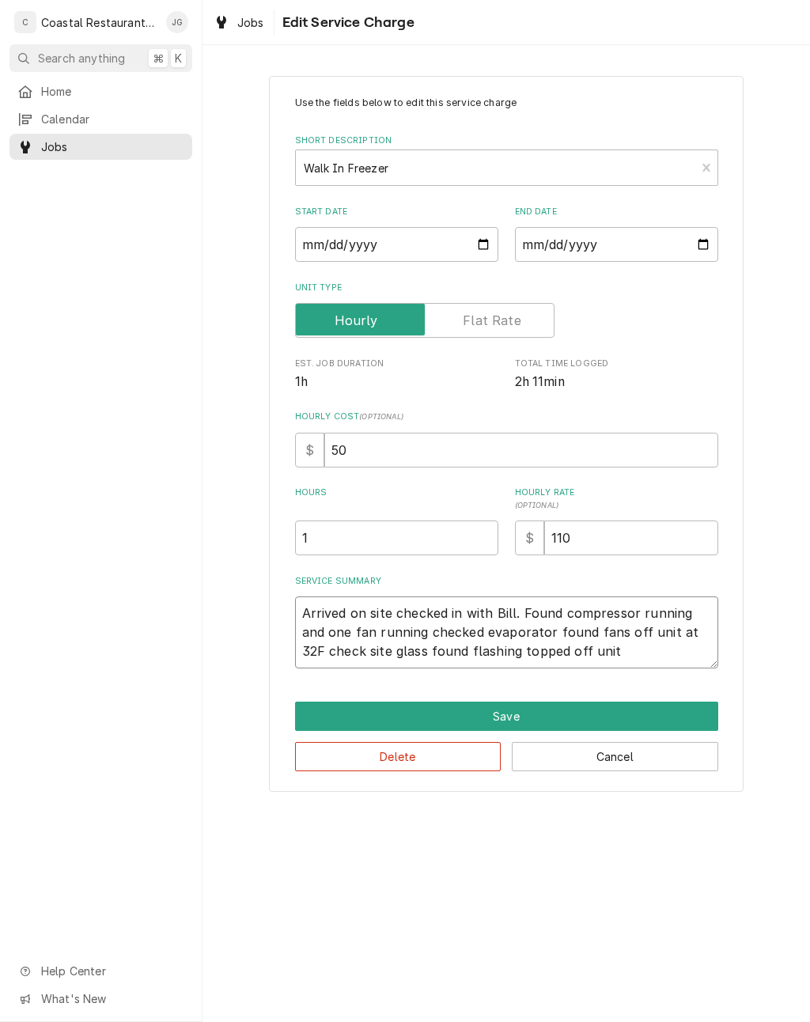
type textarea "Arrived on site checked in with Bill. Found compressor running and one fan runn…"
type textarea "x"
type textarea "Arrived on site checked in with Bill. Found compressor running and one fan runn…"
type textarea "x"
type textarea "Arrived on site checked in with Bill. Found compressor running and one fan runn…"
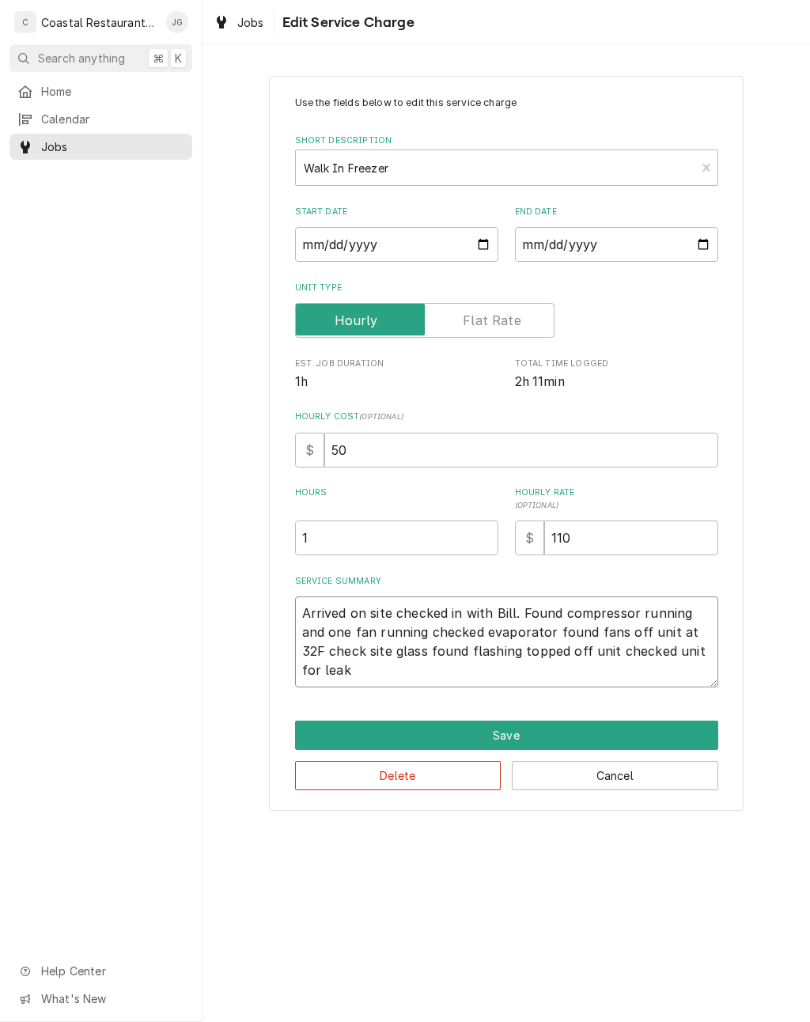
type textarea "x"
type textarea "Arrived on site checked in with Bill. Found compressor running and one fan runn…"
type textarea "x"
type textarea "Arrived on site checked in with Bill. Found compressor running and one fan runn…"
type textarea "x"
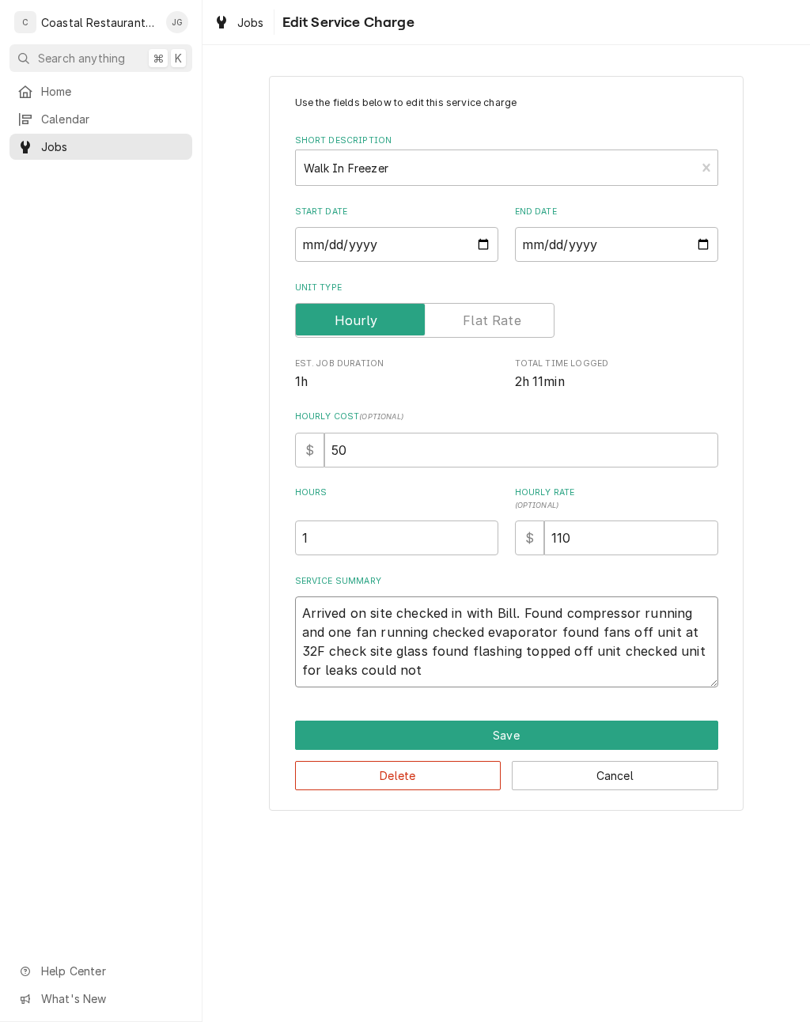
type textarea "Arrived on site checked in with Bill. Found compressor running and one fan runn…"
type textarea "x"
type textarea "Arrived on site checked in with Bill. Found compressor running and one fan runn…"
type textarea "x"
type textarea "Arrived on site checked in with Bill. Found compressor running and one fan runn…"
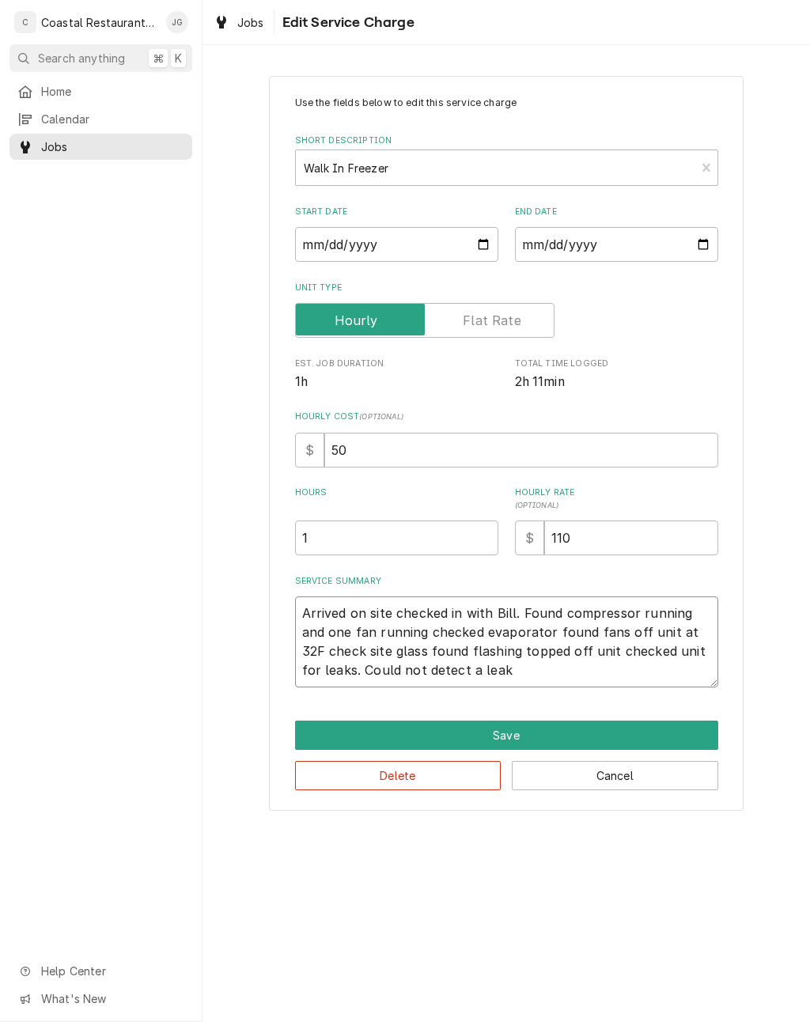
type textarea "x"
type textarea "Arrived on site checked in with Bill. Found compressor running and one fan runn…"
type textarea "x"
type textarea "Arrived on site checked in with Bill. Found compressor running and one fan runn…"
type textarea "x"
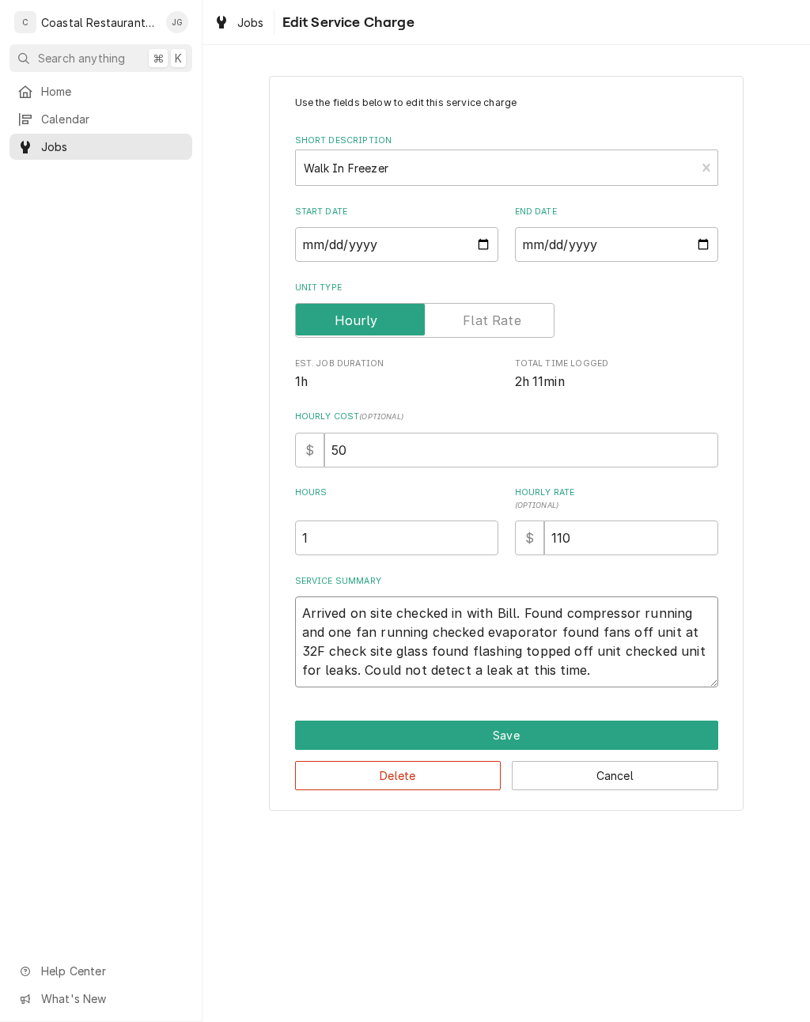
type textarea "Arrived on site checked in with Bill. Found compressor running and one fan runn…"
type textarea "x"
type textarea "Arrived on site checked in with Bill. Found compressor running and one fan runn…"
type textarea "x"
type textarea "Arrived on site checked in with Bill. Found compressor running and one fan runn…"
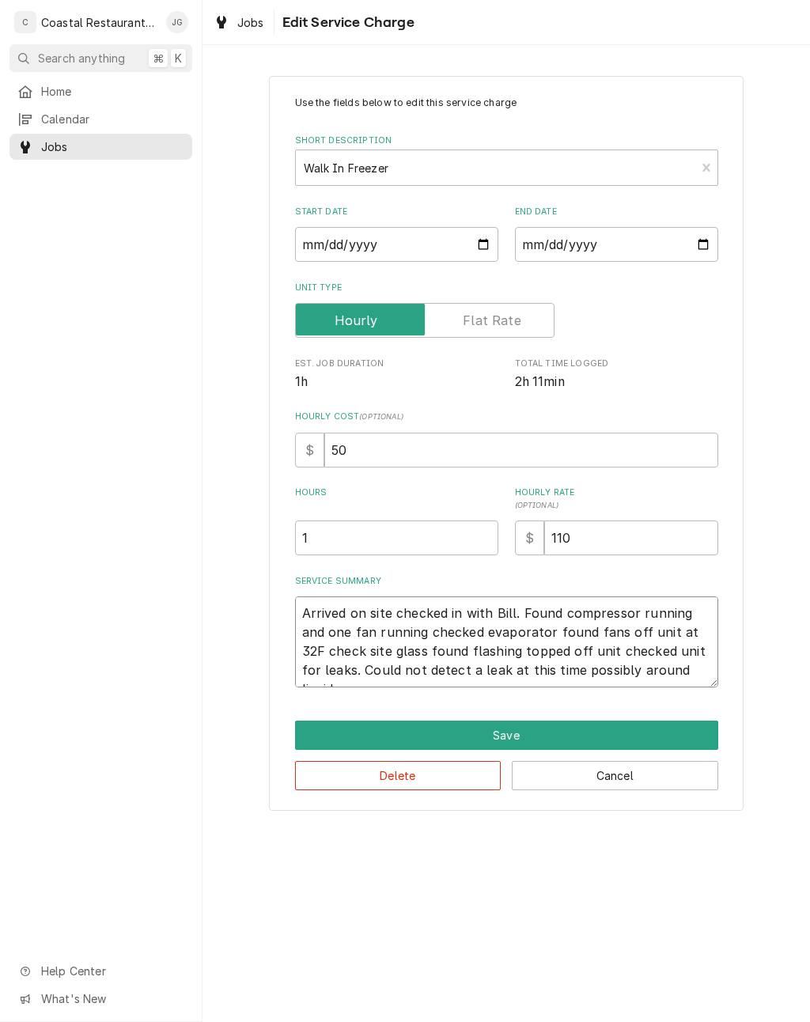
type textarea "x"
type textarea "Arrived on site checked in with Bill. Found compressor running and one fan runn…"
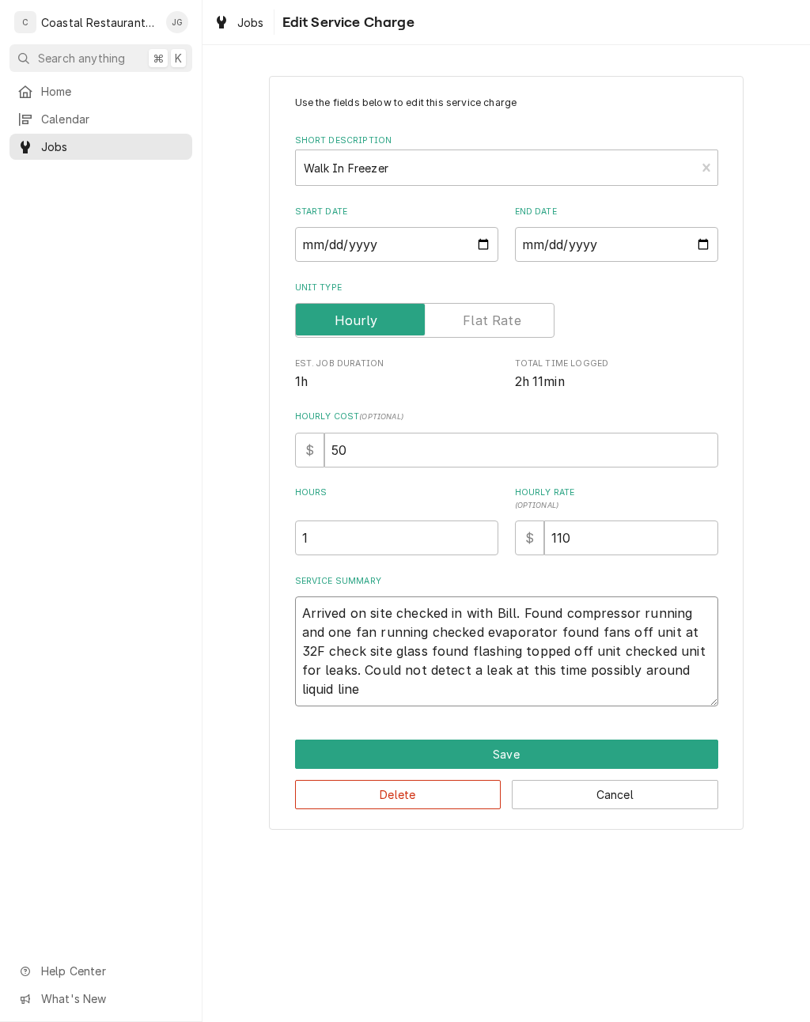
type textarea "x"
type textarea "Arrived on site checked in with Bill. Found compressor running and one fan runn…"
type textarea "x"
type textarea "Arrived on site checked in with Bill. Found compressor running and one fan runn…"
type textarea "x"
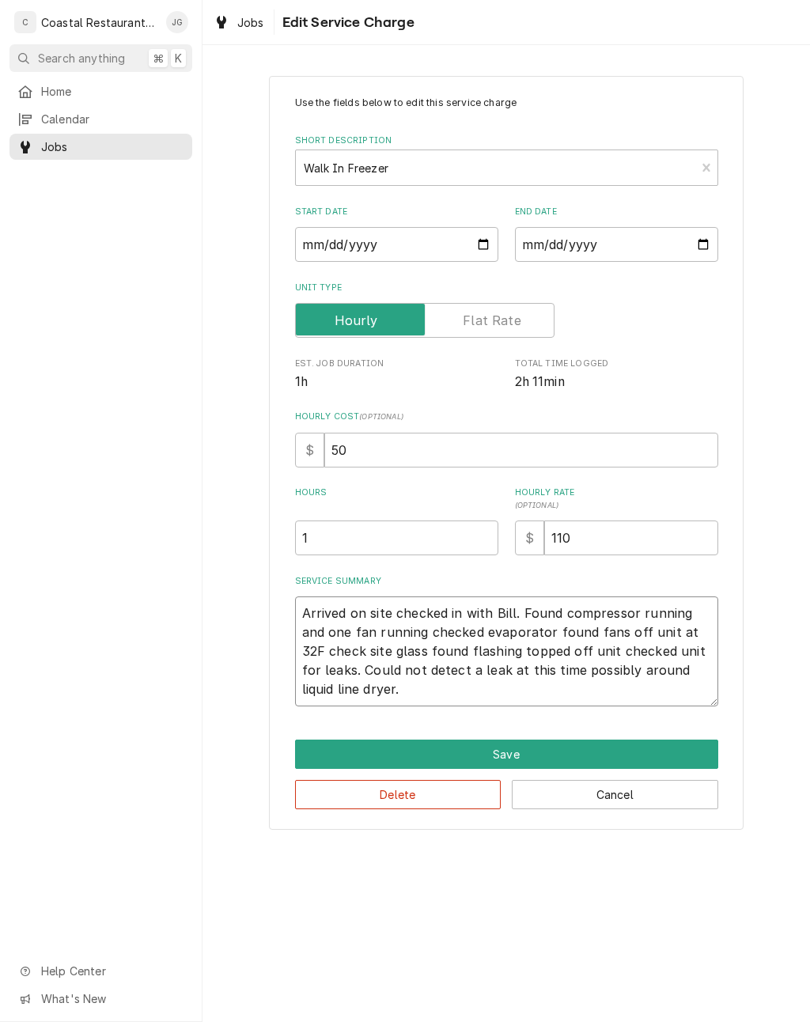
type textarea "Arrived on site checked in with Bill. Found compressor running and one fan runn…"
type textarea "x"
type textarea "Arrived on site checked in with Bill. Found compressor running and one fan runn…"
type textarea "x"
type textarea "Arrived on site checked in with Bill. Found compressor running and one fan runn…"
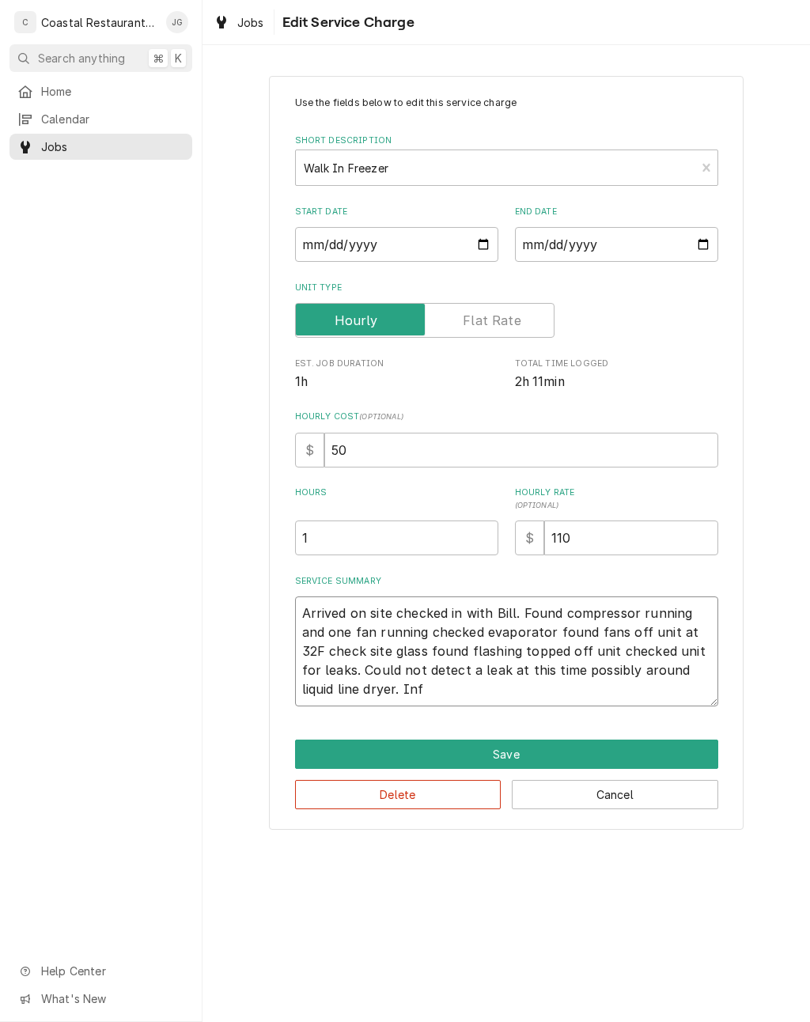
type textarea "x"
type textarea "Arrived on site checked in with Bill. Found compressor running and one fan runn…"
type textarea "x"
type textarea "Arrived on site checked in with Bill. Found compressor running and one fan runn…"
type textarea "x"
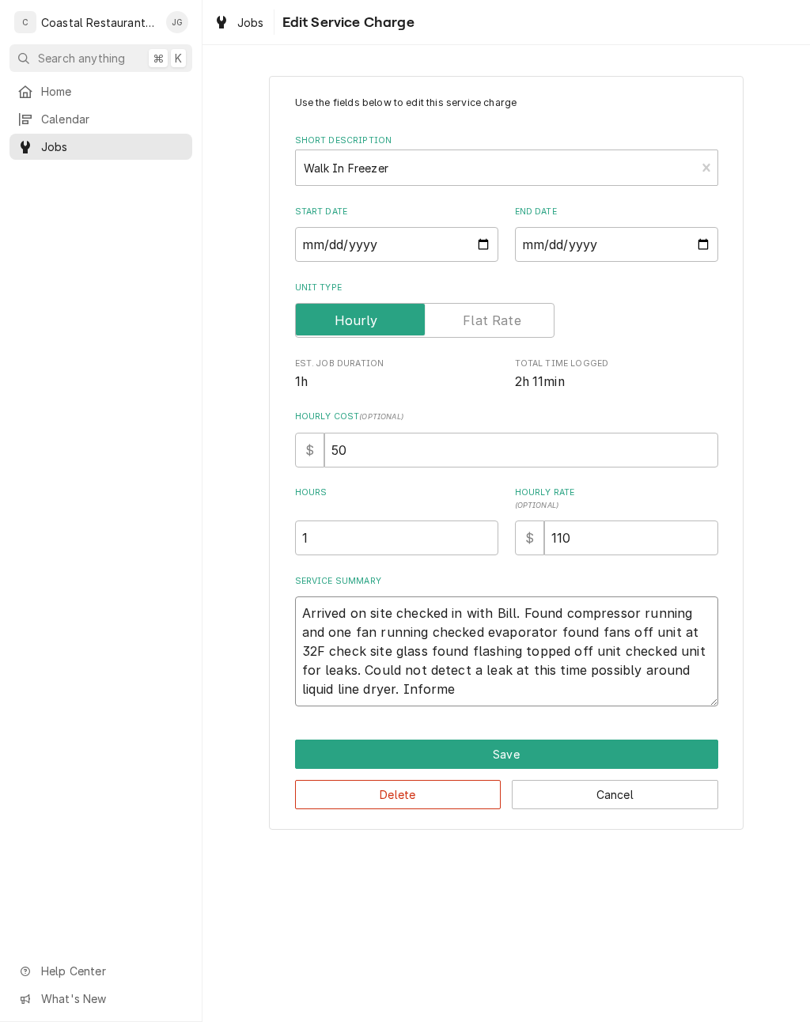
type textarea "Arrived on site checked in with Bill. Found compressor running and one fan runn…"
type textarea "x"
type textarea "Arrived on site checked in with Bill. Found compressor running and one fan runn…"
type textarea "x"
type textarea "Arrived on site checked in with Bill. Found compressor running and one fan runn…"
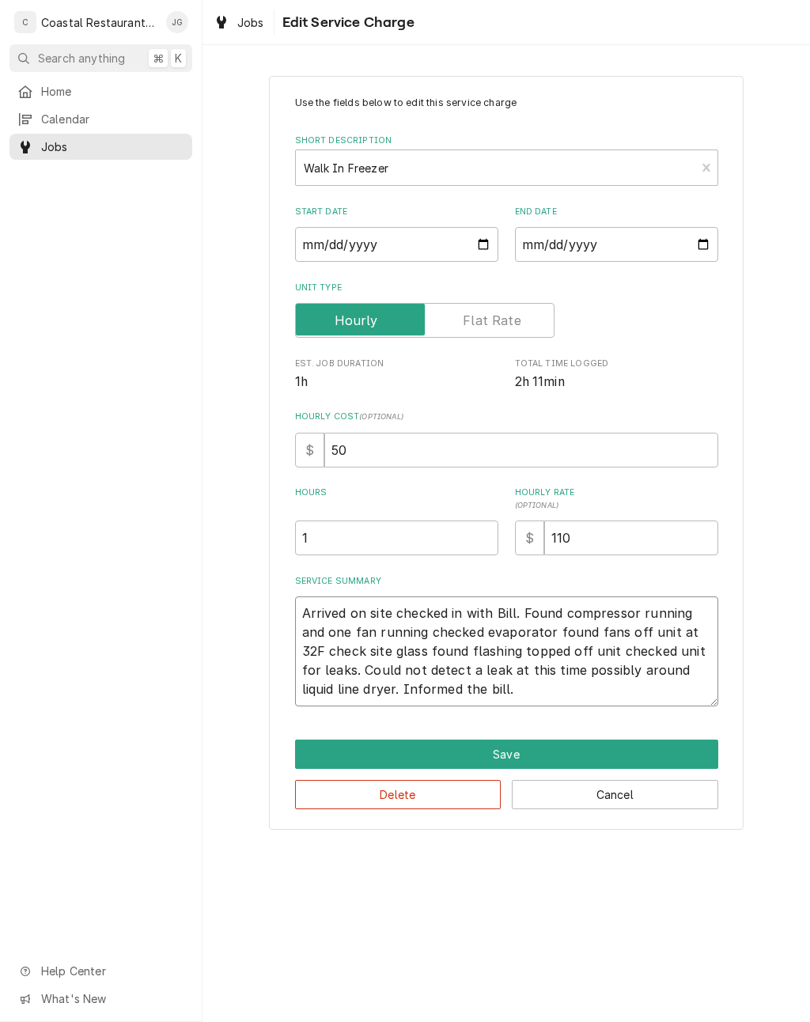
type textarea "x"
type textarea "Arrived on site checked in with Bill. Found compressor running and one fan runn…"
type textarea "x"
type textarea "Arrived on site checked in with Bill. Found compressor running and one fan runn…"
type textarea "x"
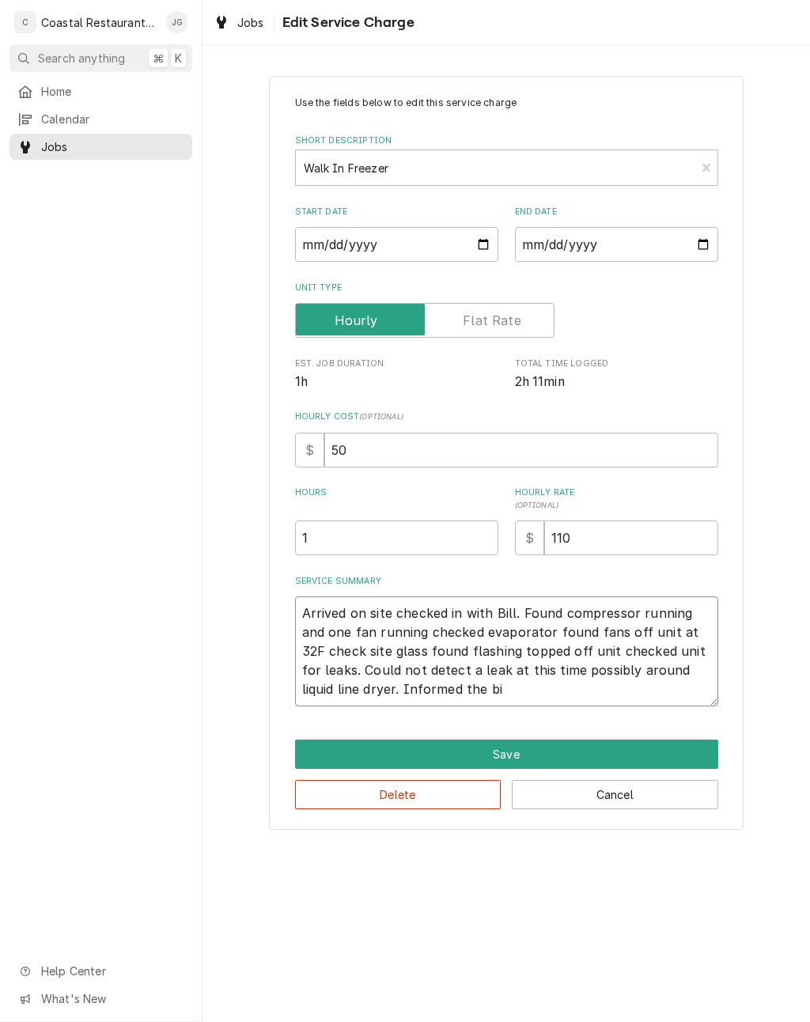
type textarea "Arrived on site checked in with Bill. Found compressor running and one fan runn…"
type textarea "x"
type textarea "Arrived on site checked in with Bill. Found compressor running and one fan runn…"
type textarea "x"
type textarea "Arrived on site checked in with Bill. Found compressor running and one fan runn…"
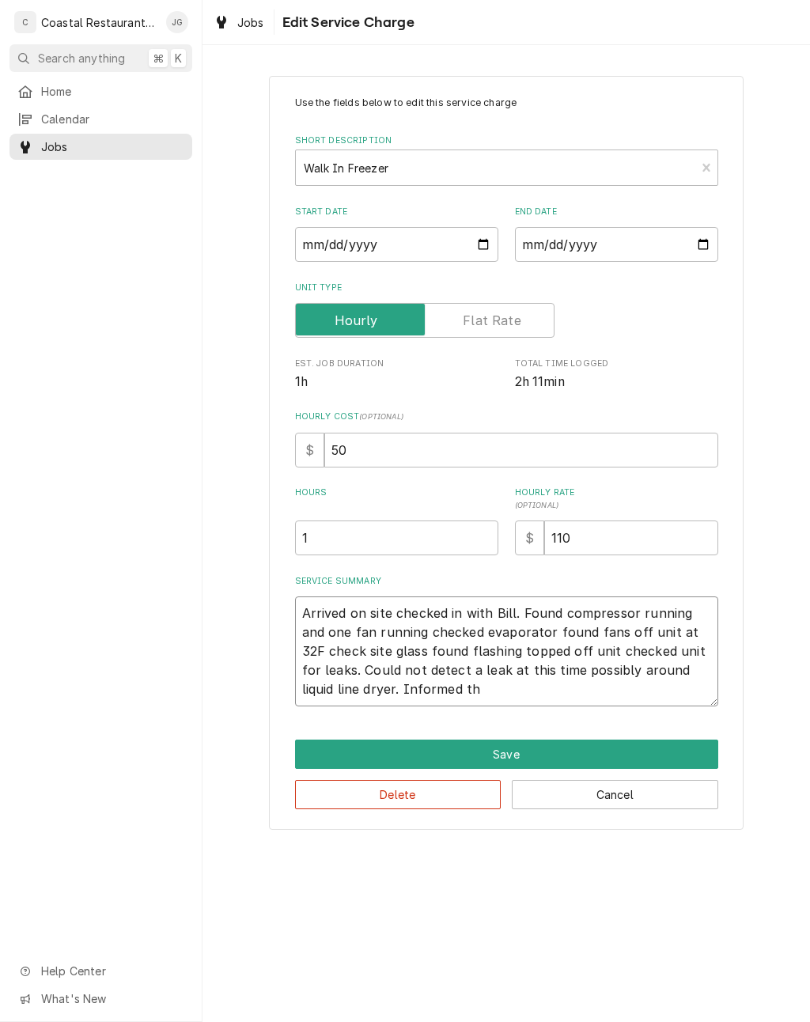
type textarea "x"
type textarea "Arrived on site checked in with Bill. Found compressor running and one fan runn…"
type textarea "x"
type textarea "Arrived on site checked in with Bill. Found compressor running and one fan runn…"
type textarea "x"
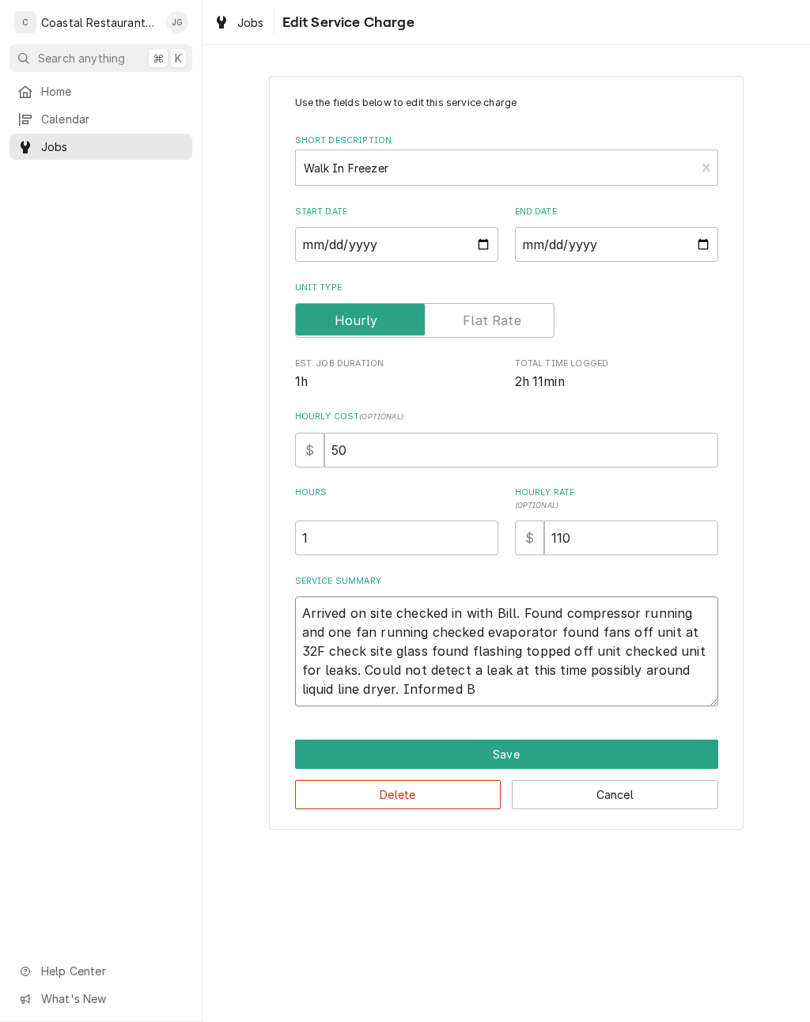
type textarea "Arrived on site checked in with Bill. Found compressor running and one fan runn…"
type textarea "x"
type textarea "Arrived on site checked in with Bill. Found compressor running and one fan runn…"
type textarea "x"
type textarea "Arrived on site checked in with Bill. Found compressor running and one fan runn…"
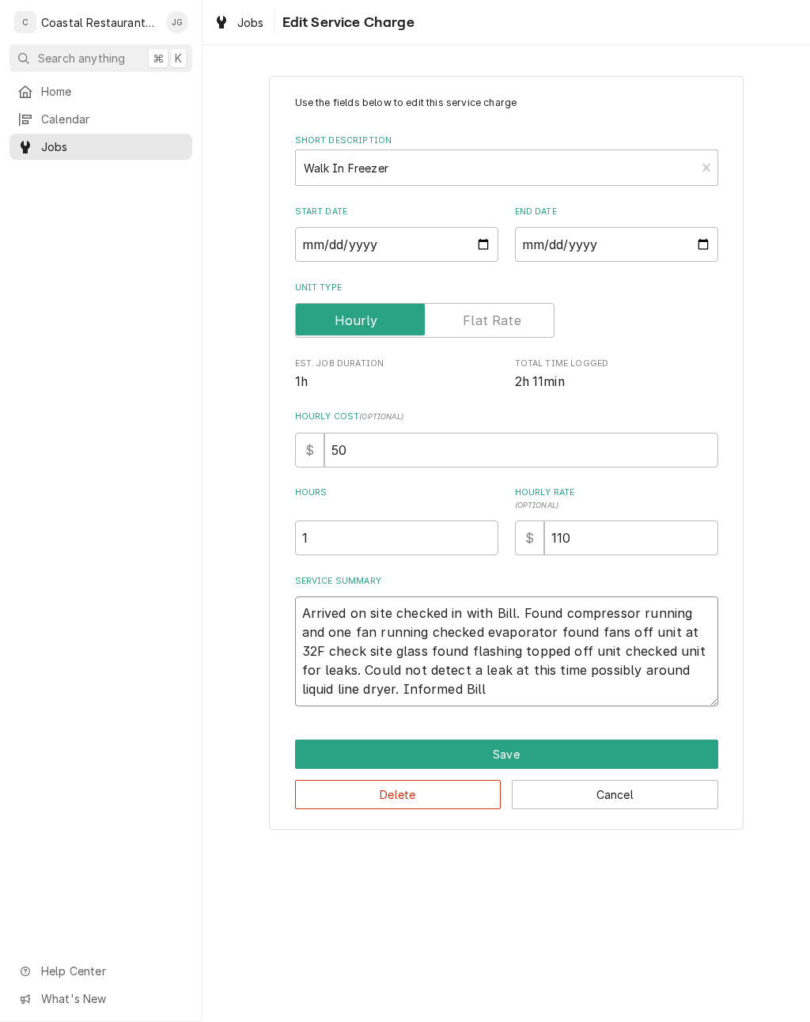
type textarea "x"
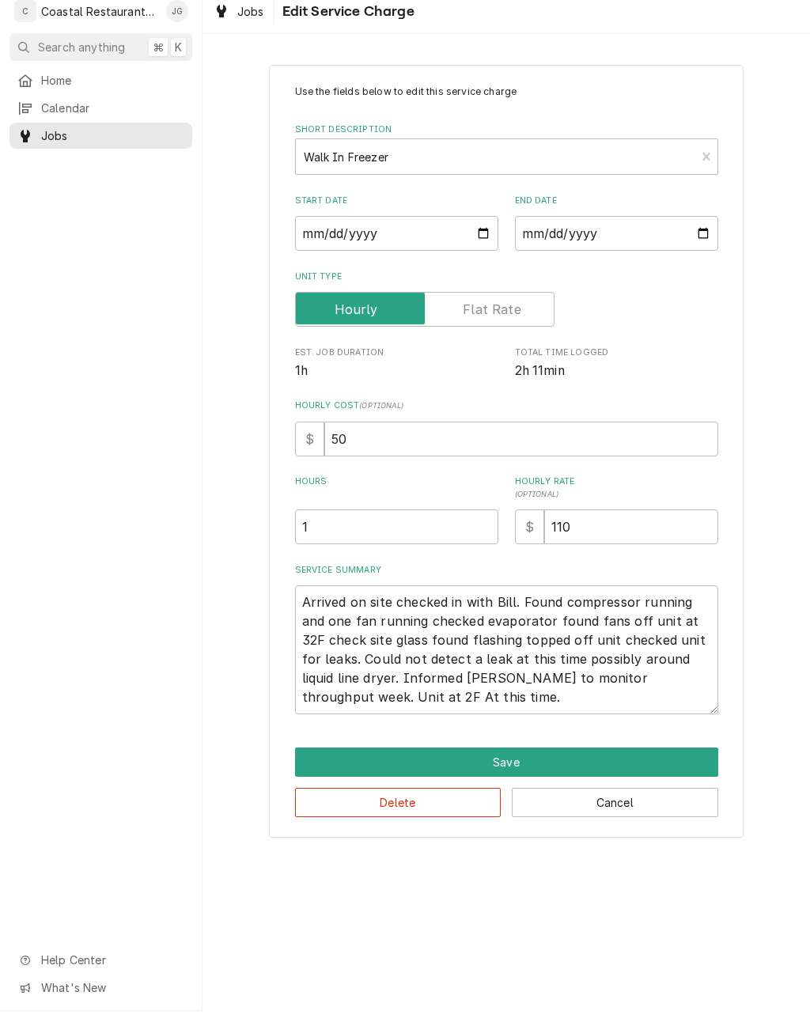
click at [793, 583] on div "Use the fields below to edit this service charge Short Description Walk In Free…" at bounding box center [507, 462] width 608 height 801
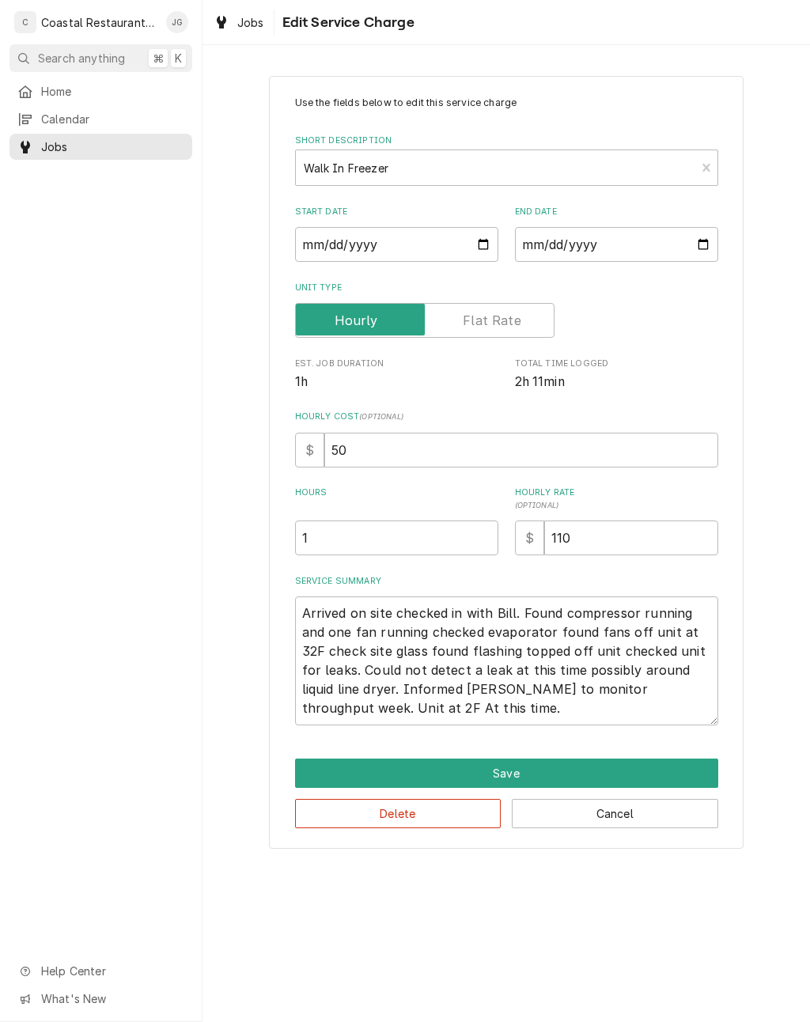
click at [649, 778] on button "Save" at bounding box center [506, 773] width 423 height 29
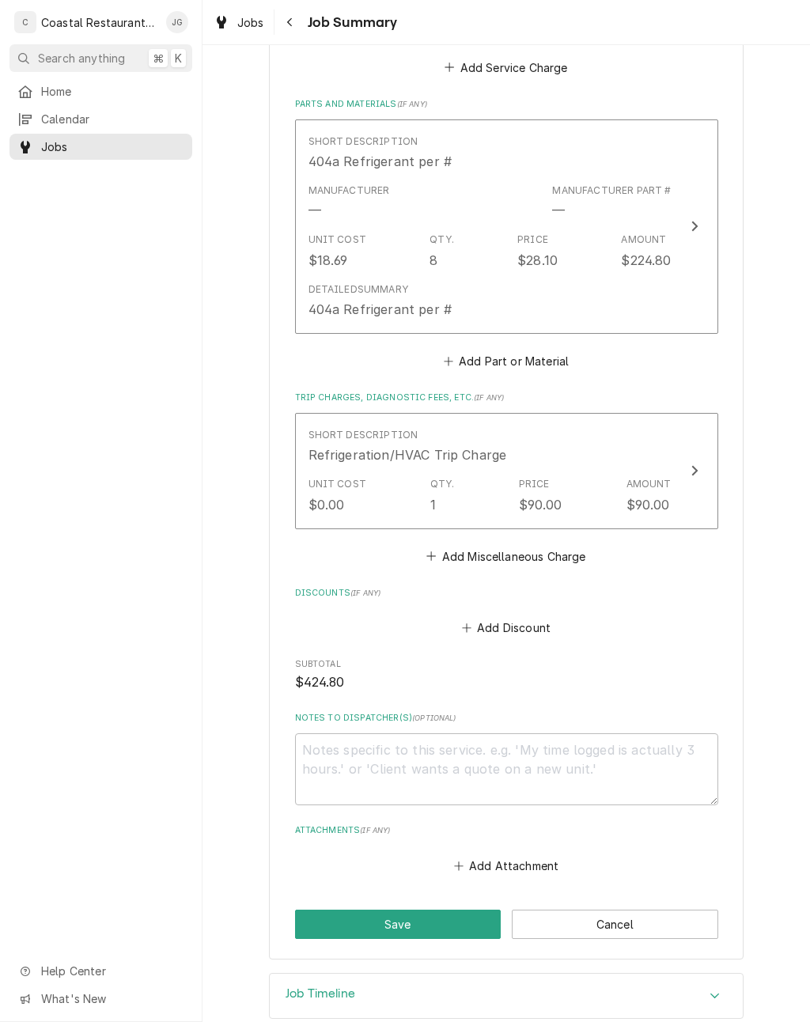
scroll to position [740, 0]
click at [460, 911] on button "Save" at bounding box center [398, 925] width 206 height 29
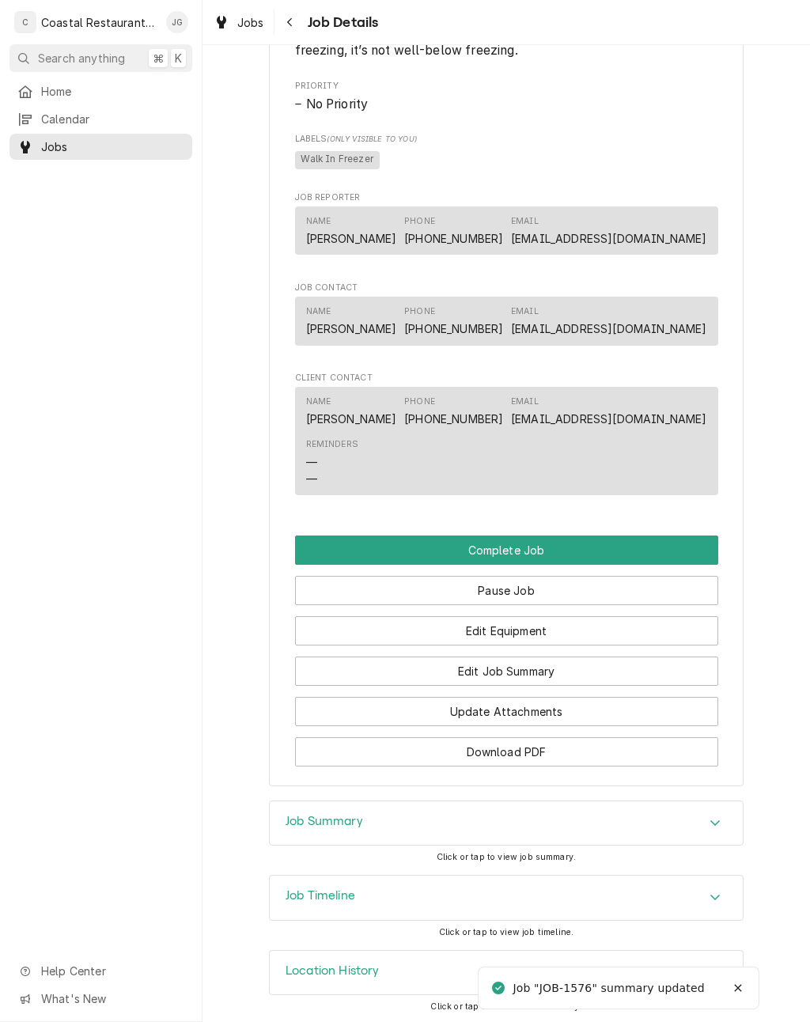
scroll to position [1021, 0]
click at [651, 599] on button "Pause Job" at bounding box center [506, 591] width 423 height 29
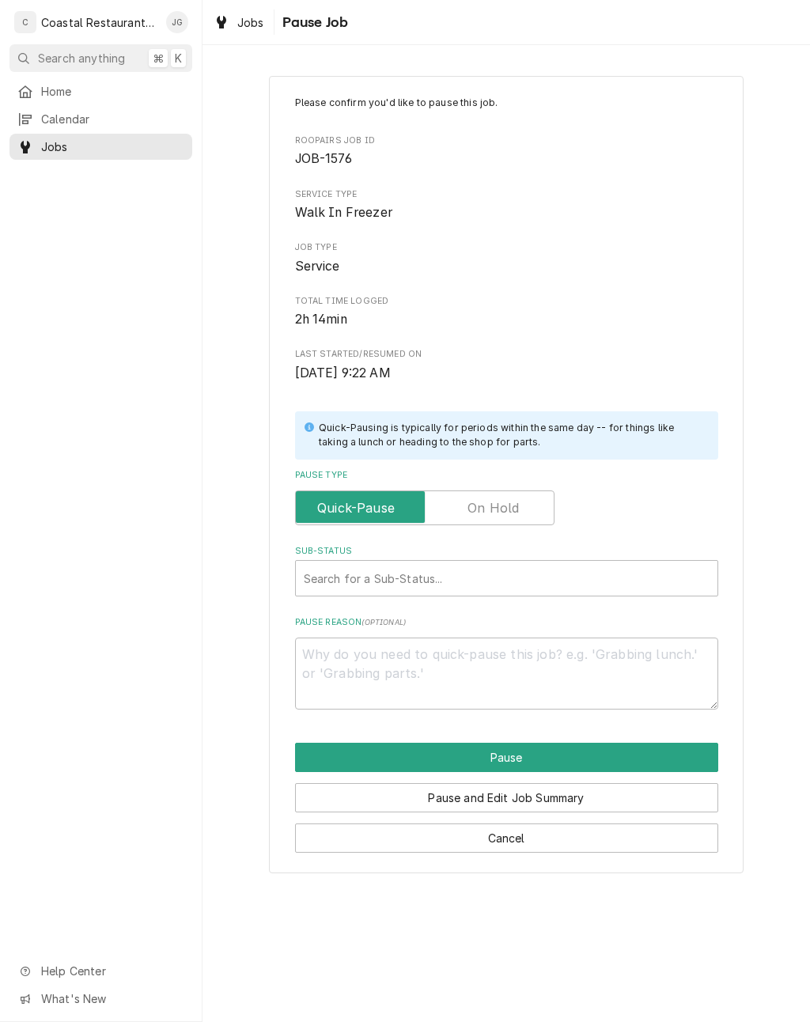
click at [503, 500] on label "Pause Type" at bounding box center [424, 507] width 259 height 35
click at [503, 500] on input "Pause Type" at bounding box center [424, 507] width 245 height 35
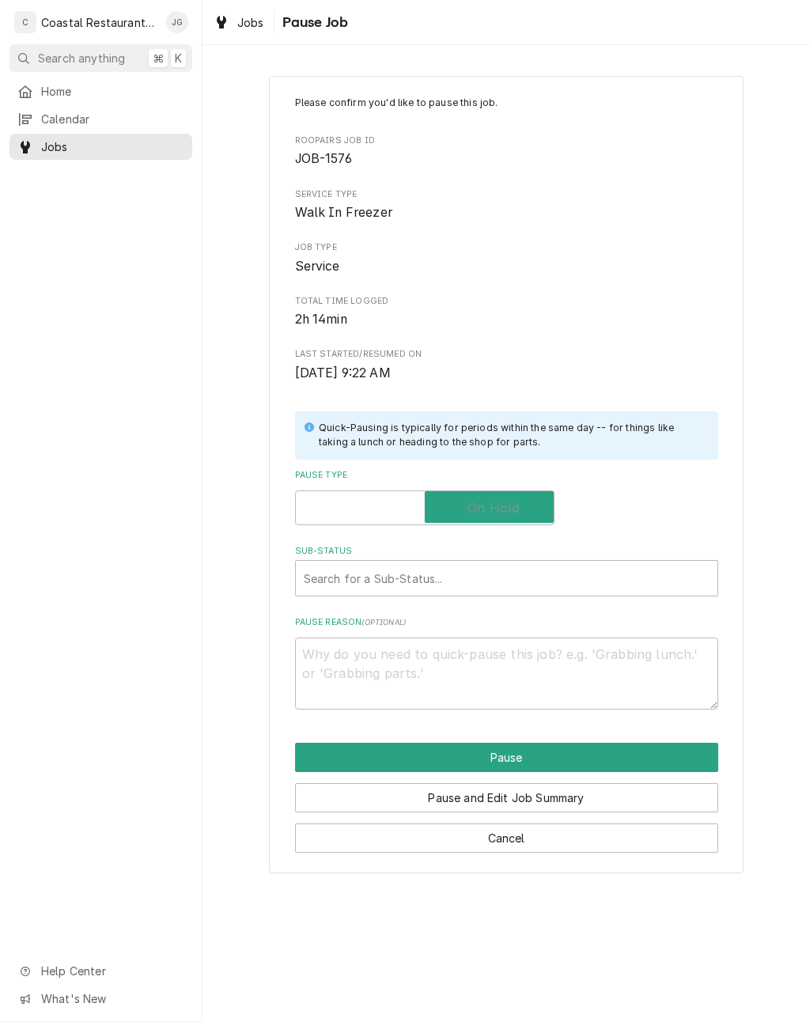
checkbox input "true"
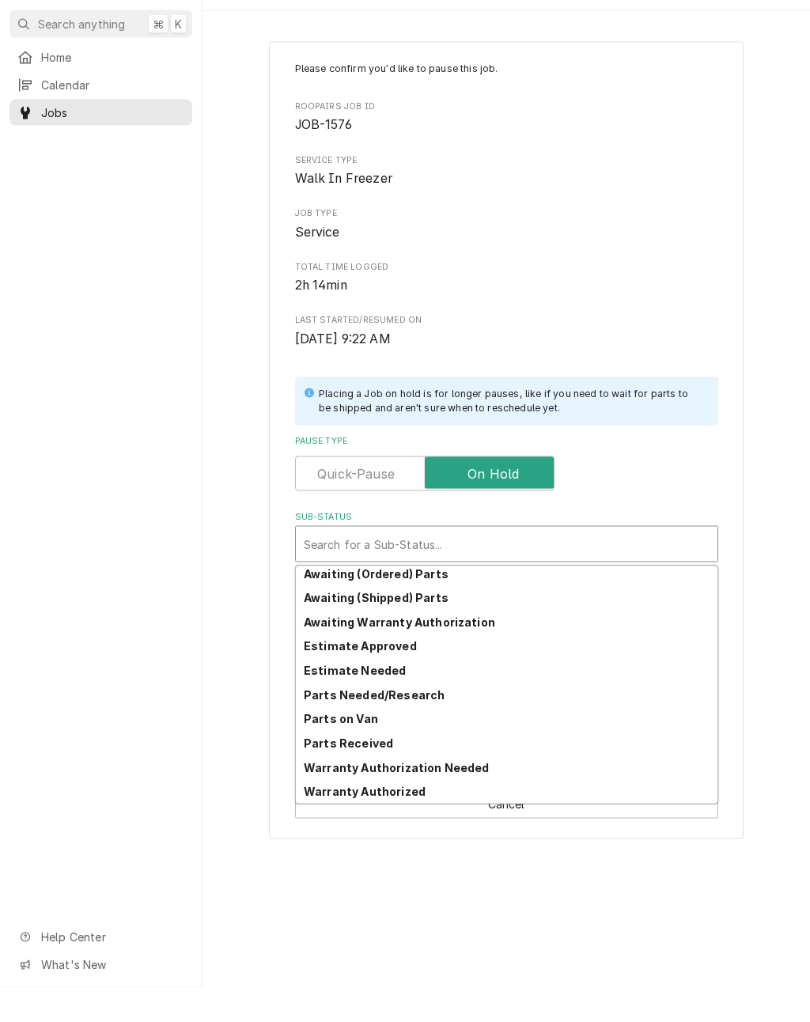
scroll to position [78, 0]
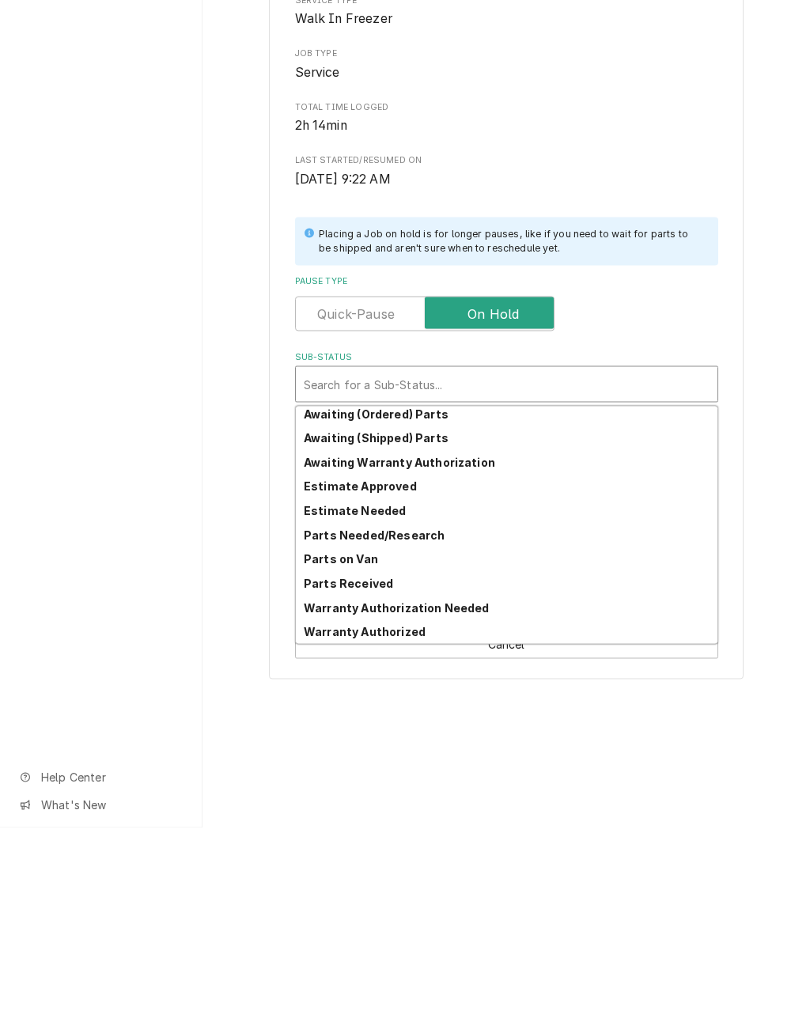
click at [547, 740] on div "Parts on Van" at bounding box center [507, 752] width 422 height 25
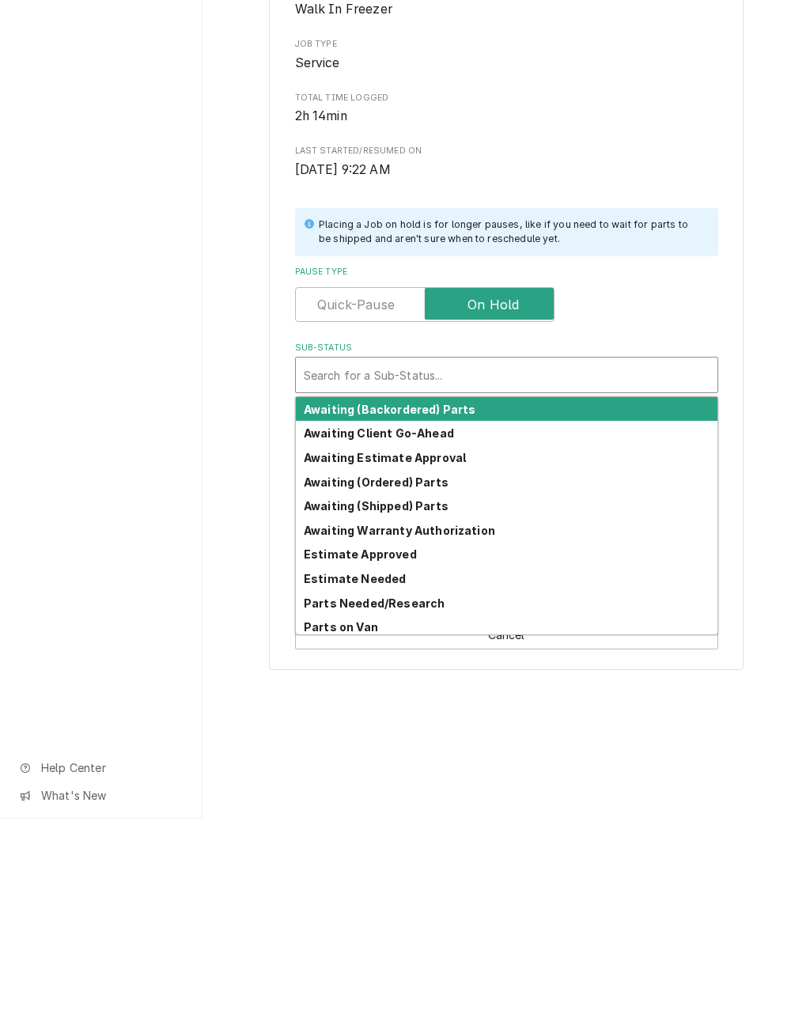
click at [569, 794] on div "Parts Needed/Research" at bounding box center [507, 806] width 422 height 25
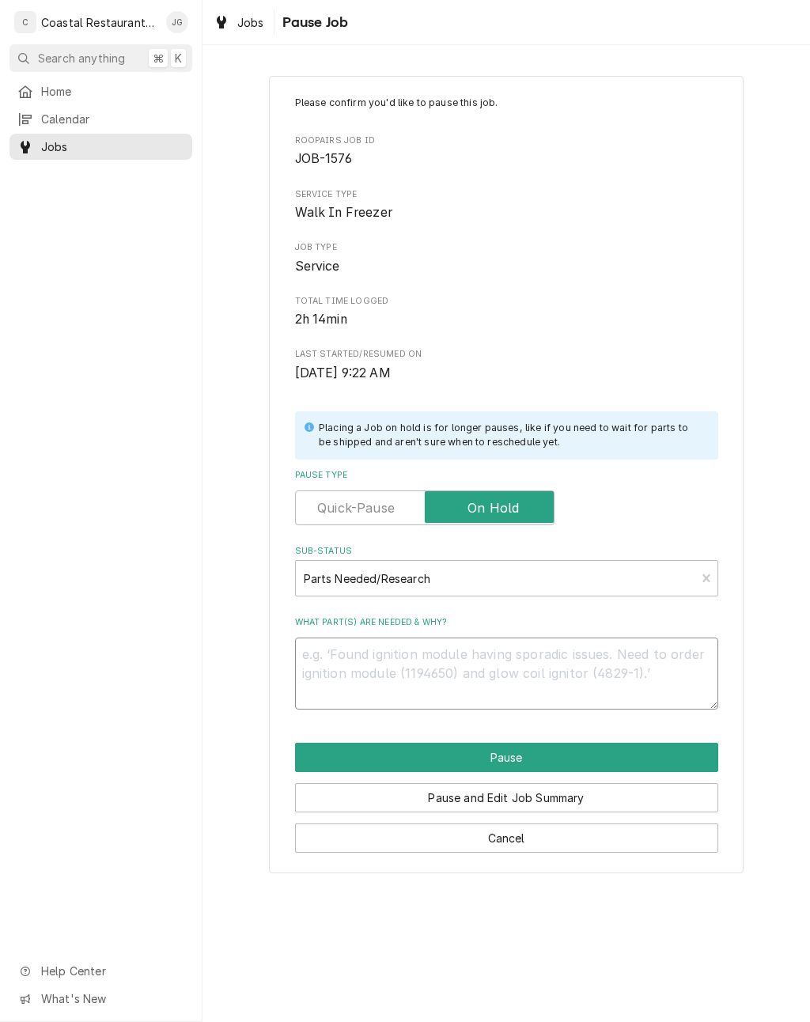
click at [547, 667] on textarea "What part(s) are needed & why?" at bounding box center [506, 674] width 423 height 72
type textarea "x"
type textarea "Mo"
type textarea "x"
type textarea "Mon"
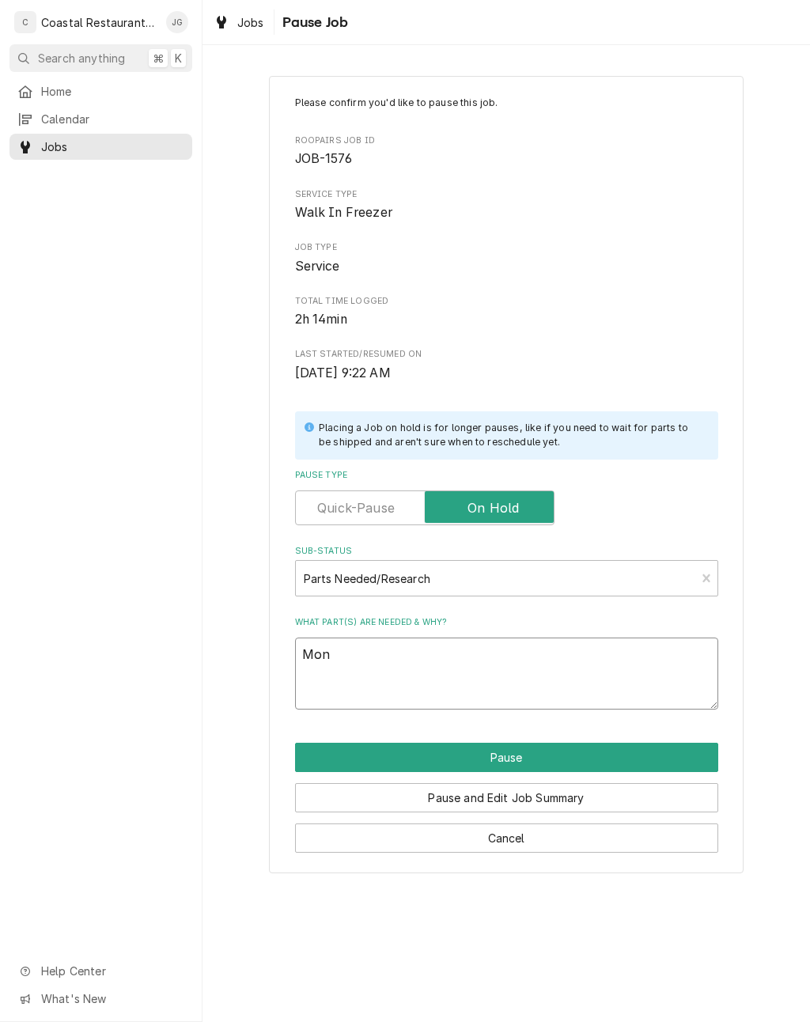
type textarea "x"
type textarea "Moni"
type textarea "x"
type textarea "Monit"
type textarea "x"
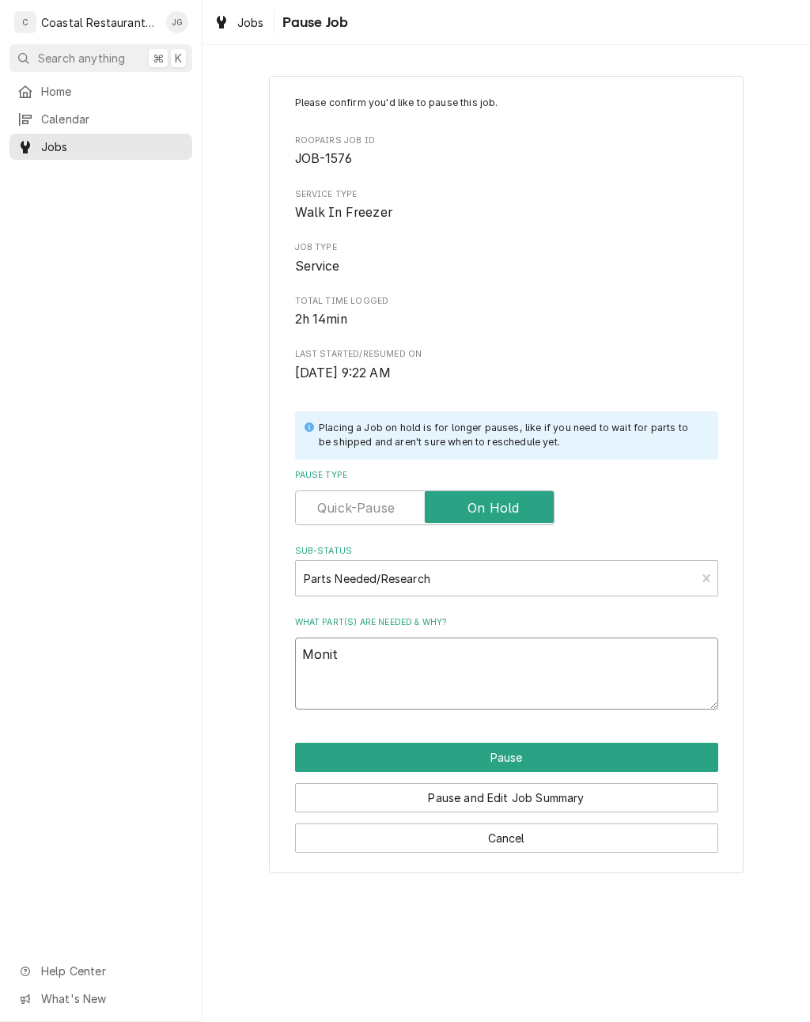
type textarea "Monito"
type textarea "x"
type textarea "Monitor"
type textarea "x"
type textarea "Monitor"
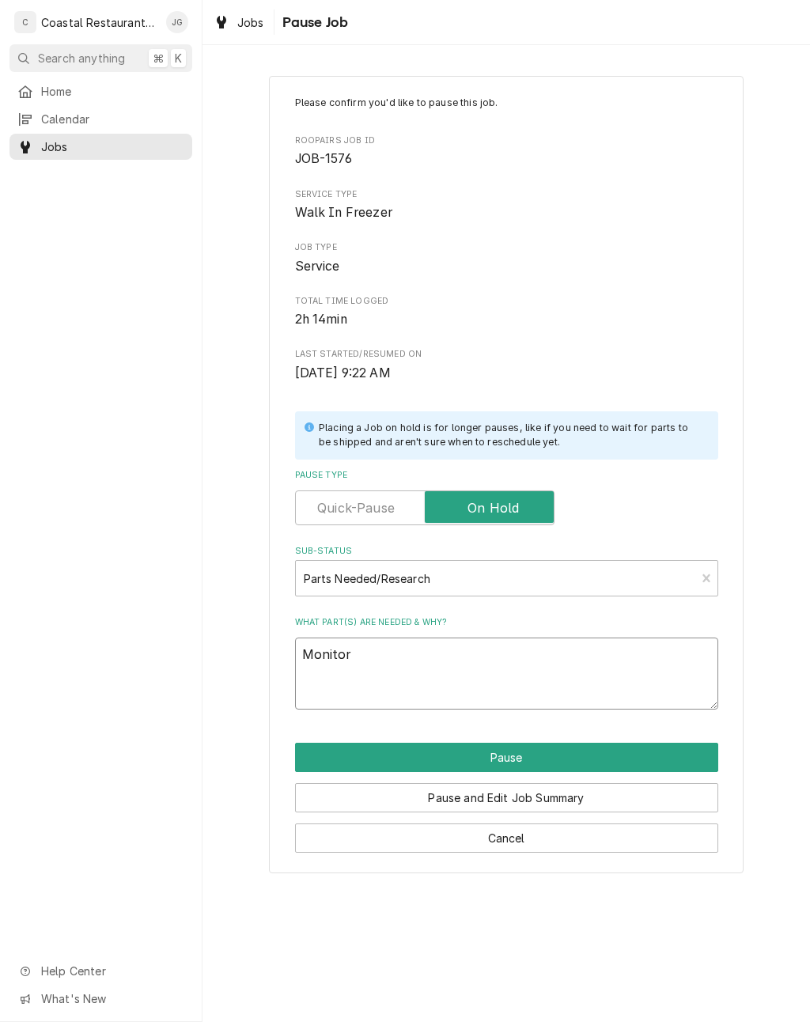
type textarea "x"
type textarea "Monitor u"
type textarea "x"
type textarea "Monitor un"
type textarea "x"
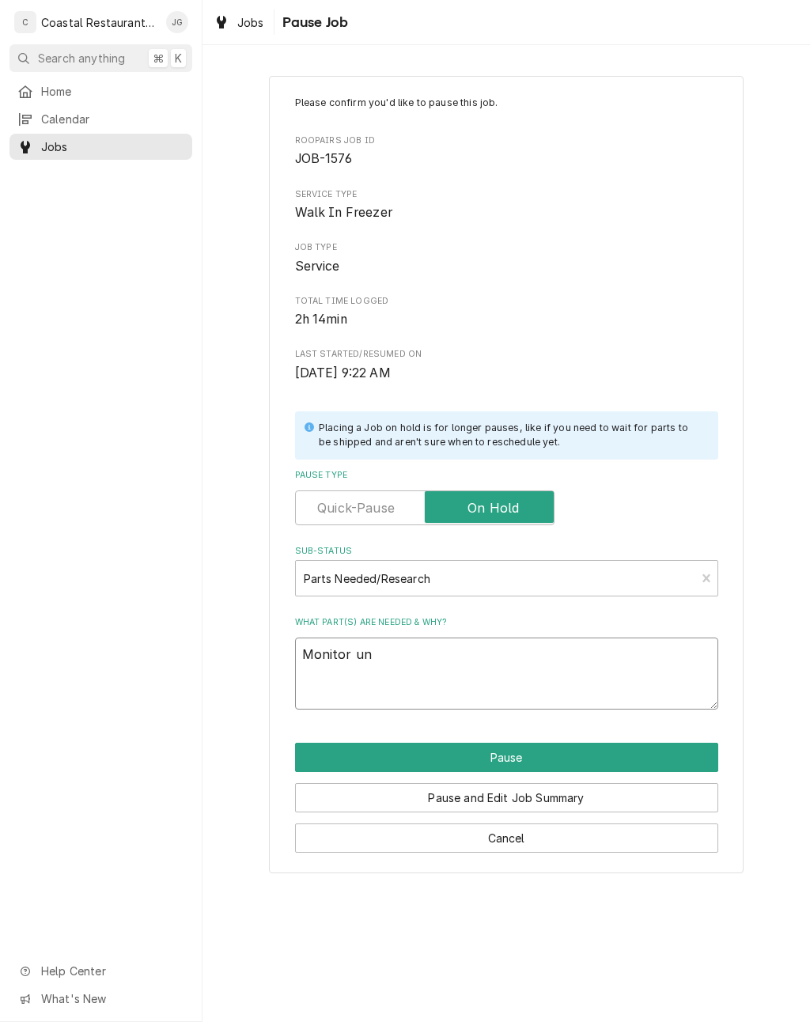
type textarea "Monitor uni"
type textarea "x"
type textarea "Monitor unit"
click at [807, 528] on div "Please confirm you'd like to pause this job. Roopairs Job ID JOB-1576 Service T…" at bounding box center [507, 474] width 608 height 825
click at [580, 755] on button "Pause" at bounding box center [506, 757] width 423 height 29
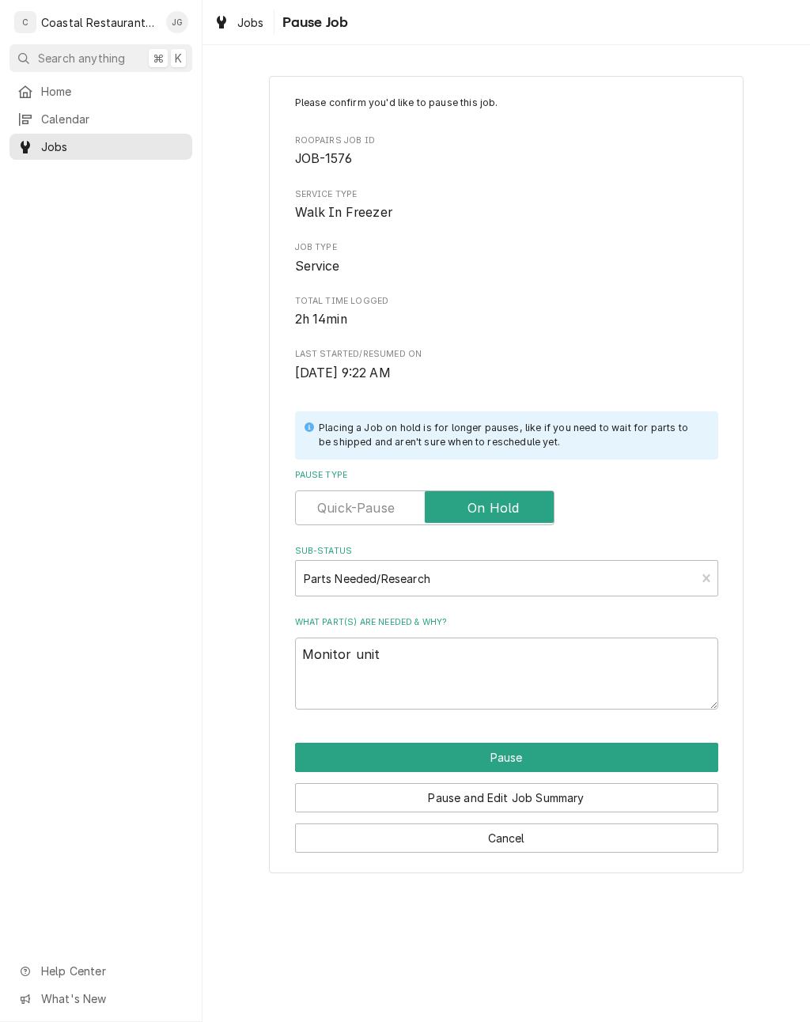
type textarea "x"
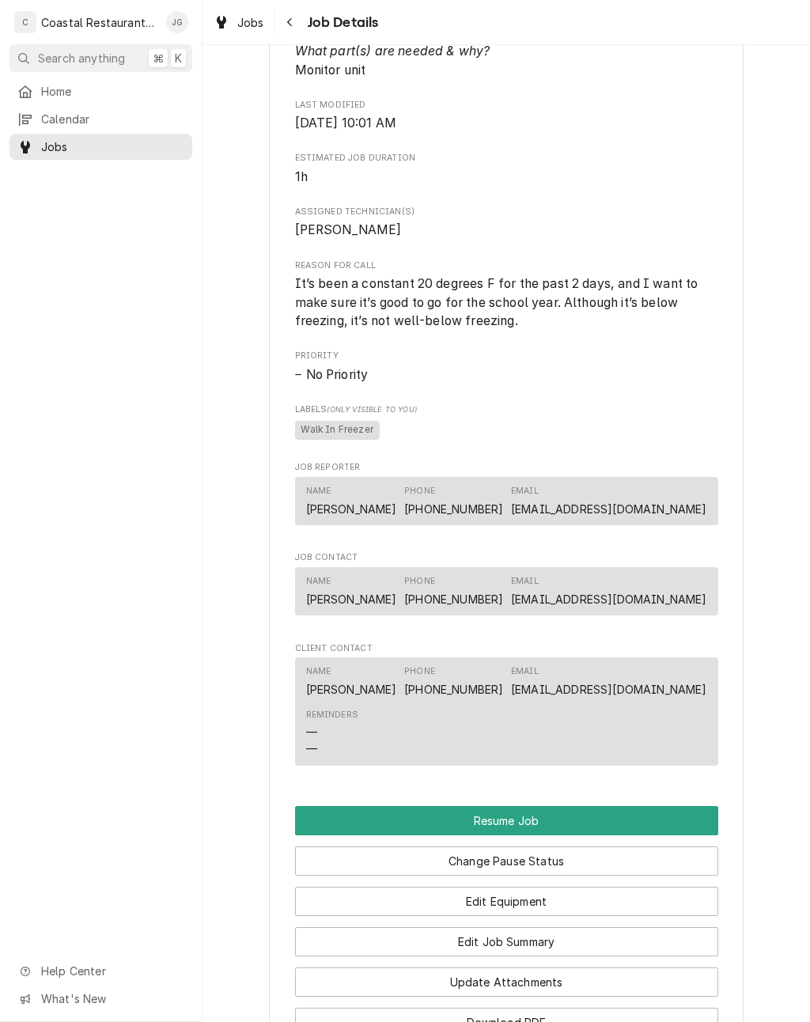
scroll to position [879, 0]
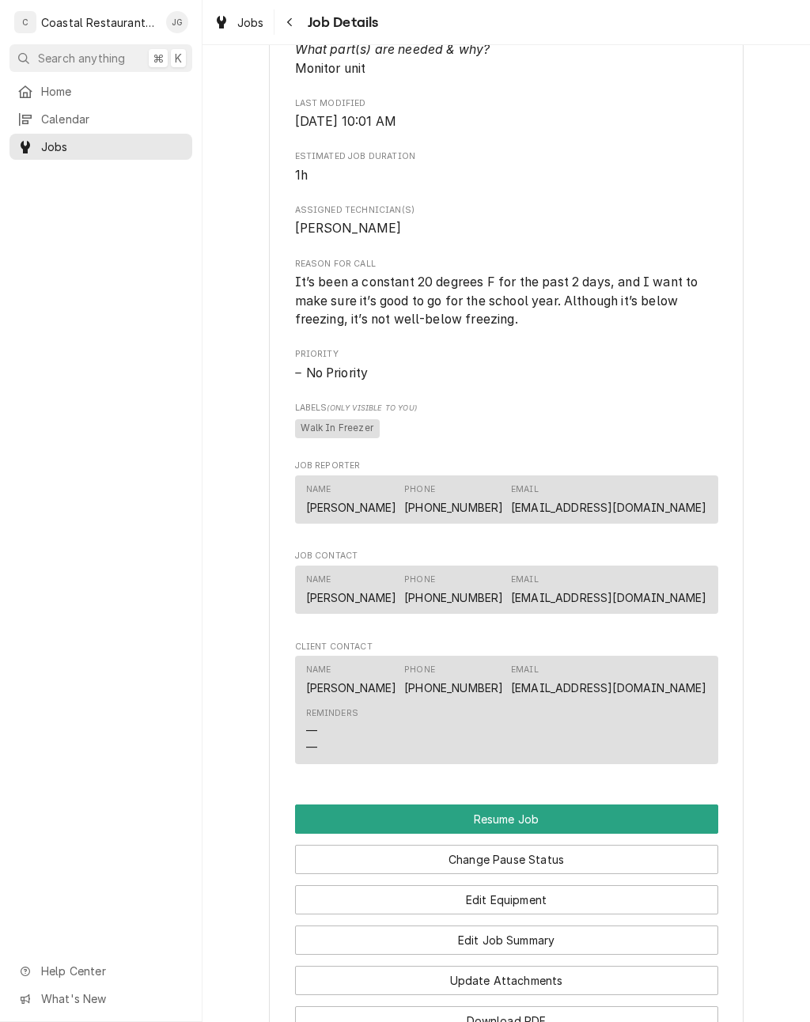
click at [421, 931] on button "Edit Job Summary" at bounding box center [506, 940] width 423 height 29
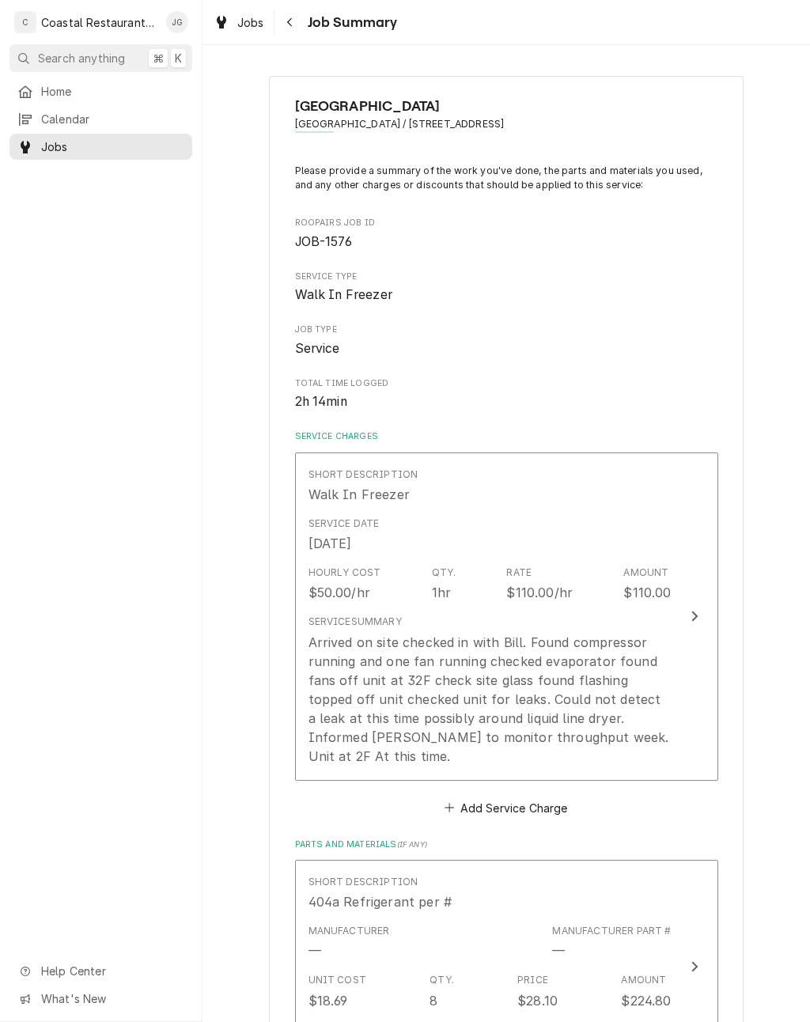
click at [364, 617] on div "Service Summary" at bounding box center [355, 622] width 93 height 14
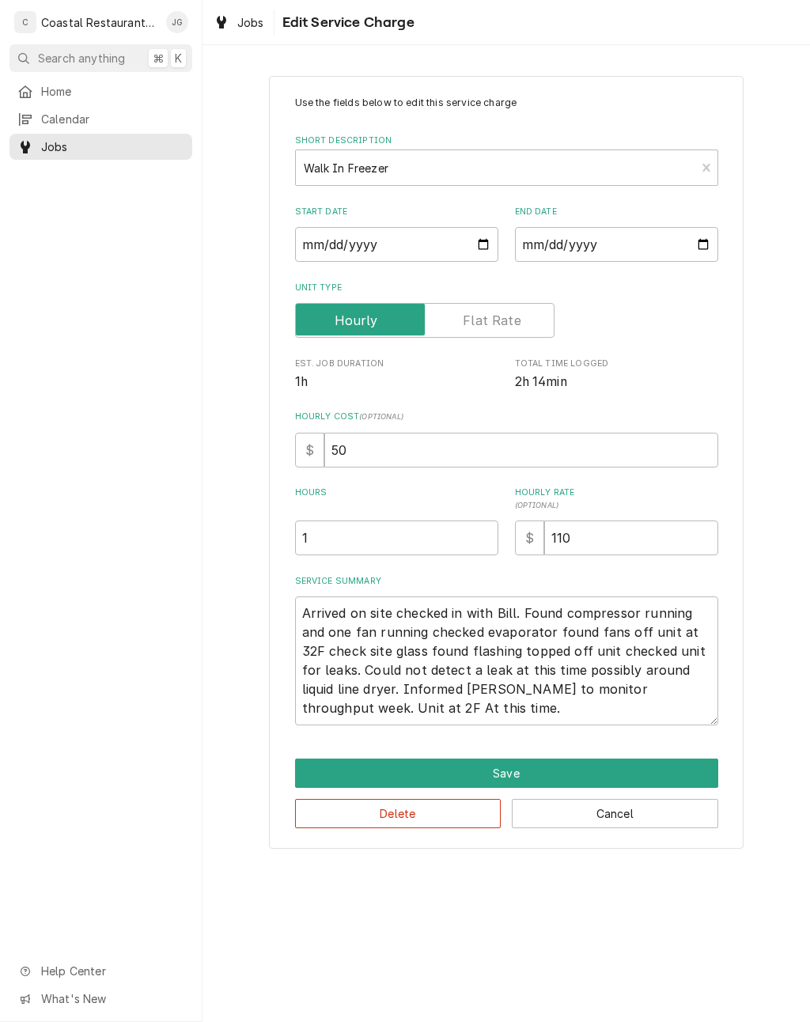
type textarea "x"
click at [338, 533] on input "1" at bounding box center [396, 538] width 203 height 35
type textarea "x"
type input "2"
type textarea "x"
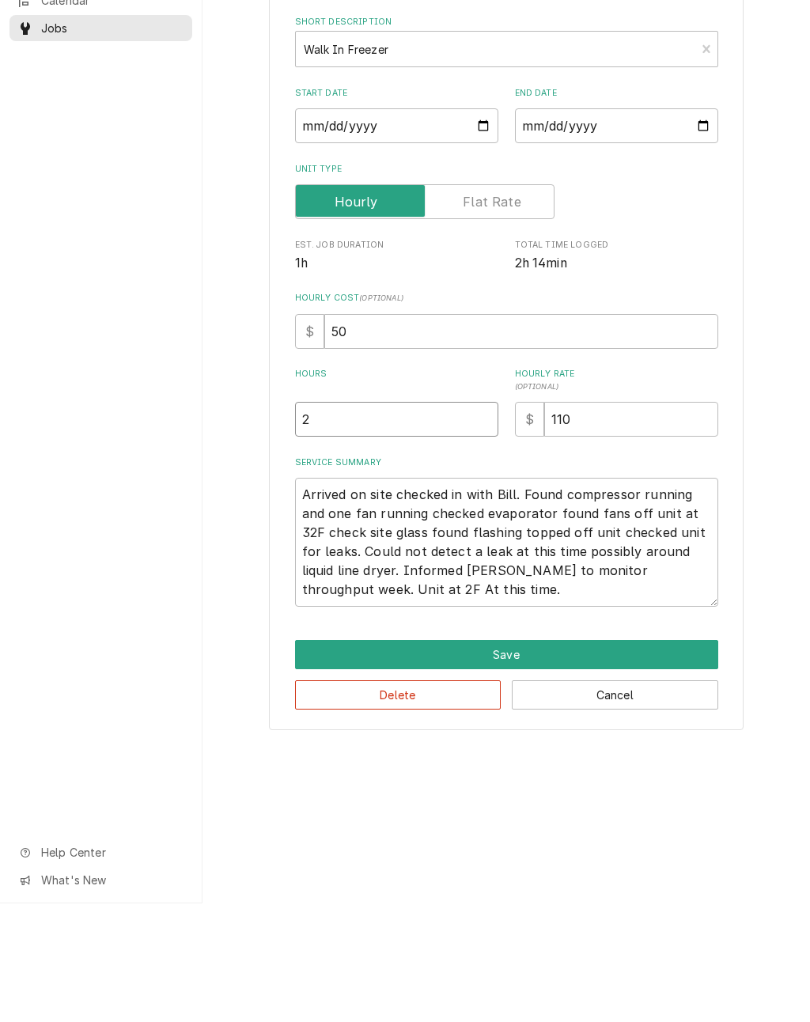
type input "2.5"
click at [350, 759] on button "Save" at bounding box center [506, 773] width 423 height 29
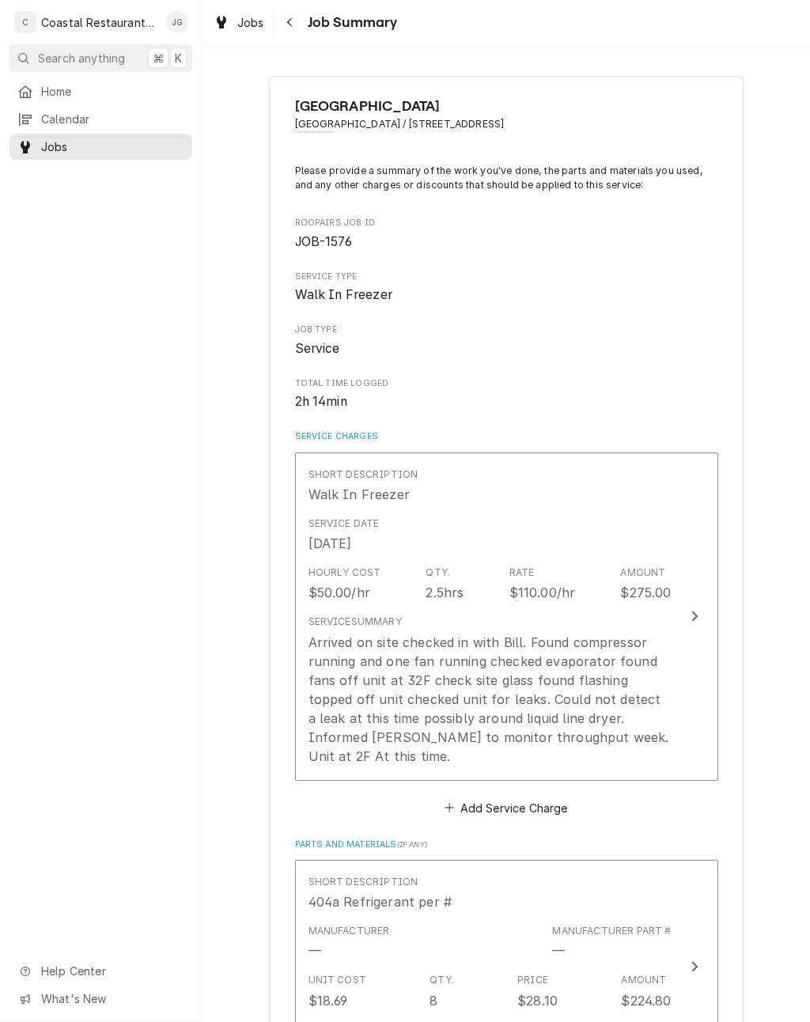
click at [727, 588] on div "Milford School District Milford High School / 1019 N Walnut St, Milford, DE 199…" at bounding box center [506, 888] width 475 height 1624
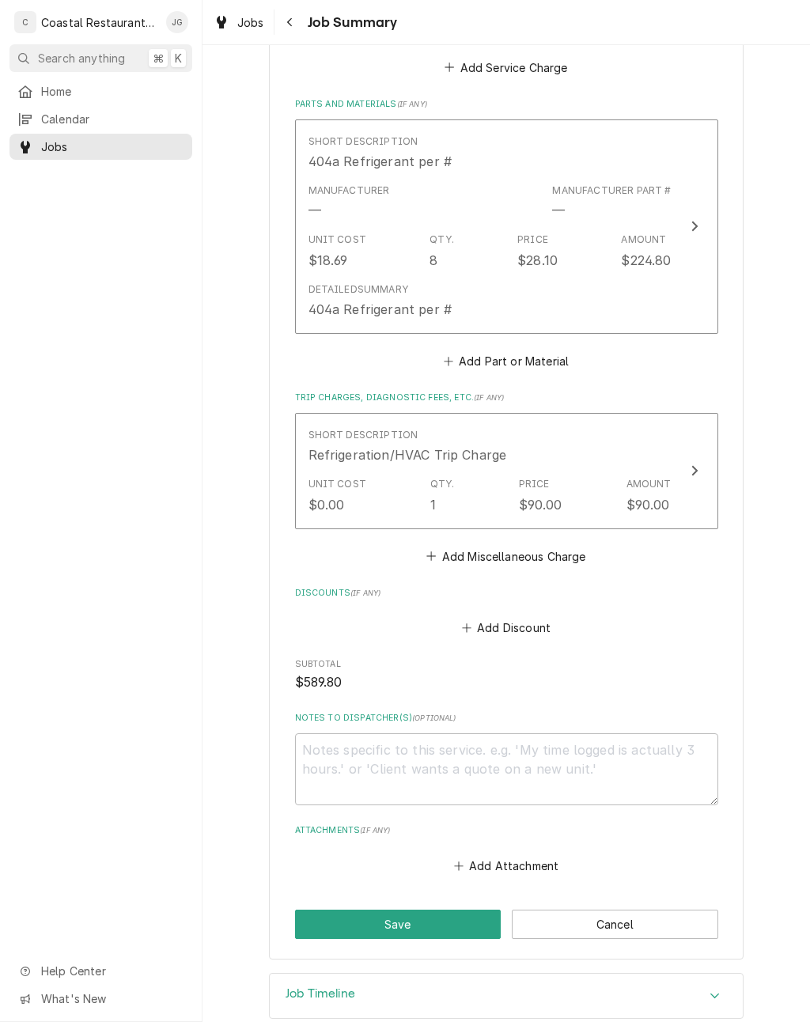
scroll to position [740, 0]
click at [358, 911] on button "Save" at bounding box center [398, 925] width 206 height 29
type textarea "x"
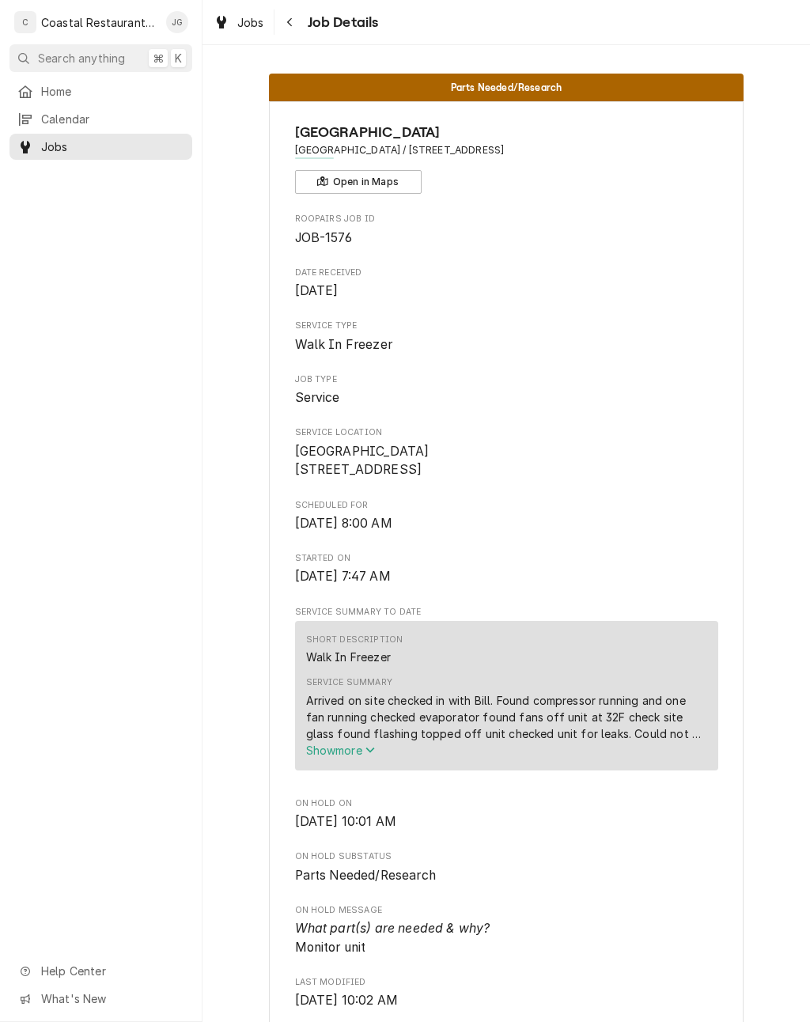
click at [68, 89] on span "Home" at bounding box center [112, 91] width 143 height 17
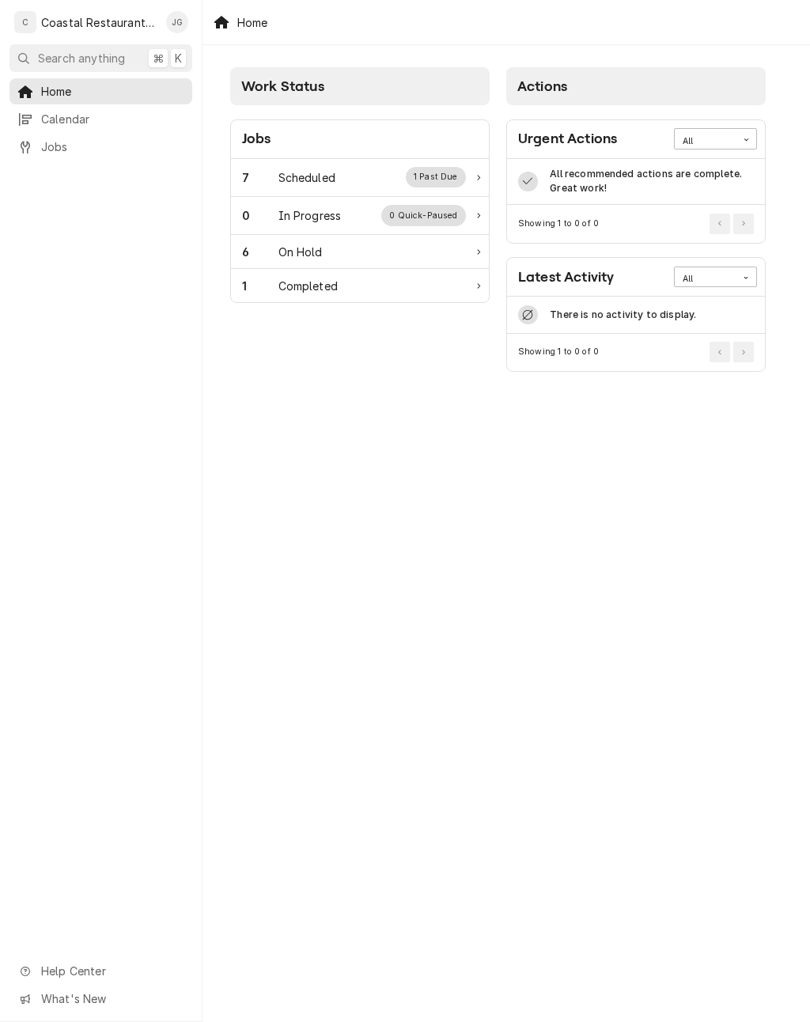
click at [312, 175] on div "Scheduled" at bounding box center [306, 177] width 57 height 17
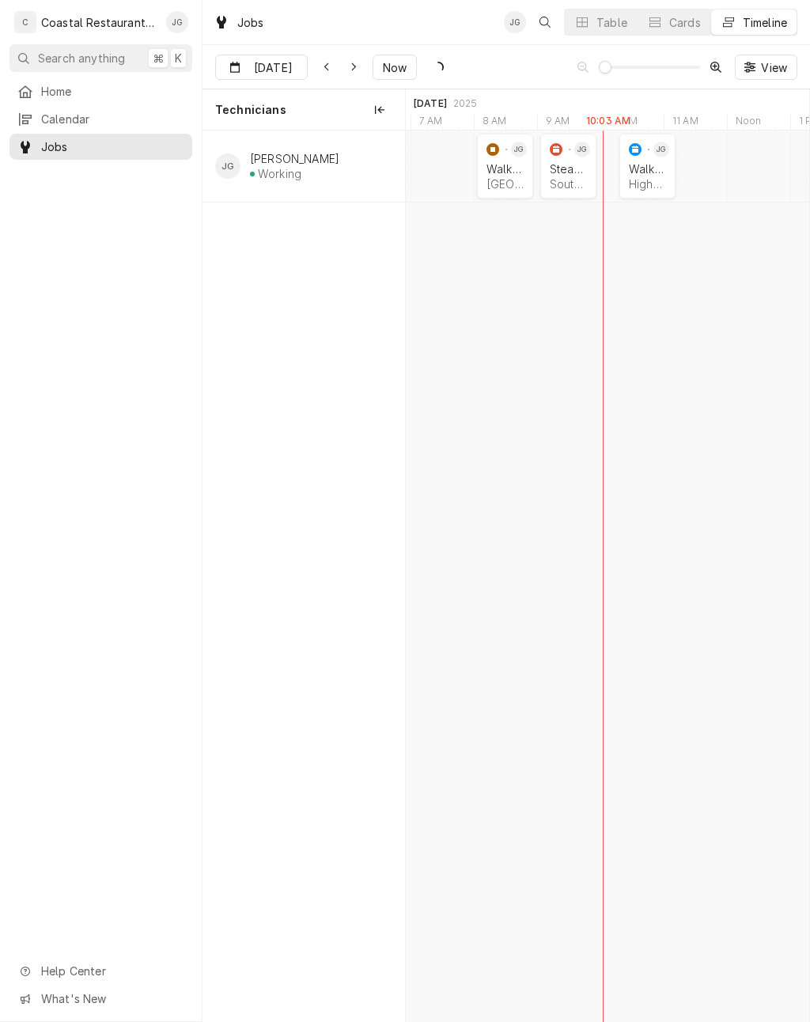
click at [562, 186] on div "Southern Delaware Brewing Company | Ocean View, 19970" at bounding box center [568, 183] width 37 height 13
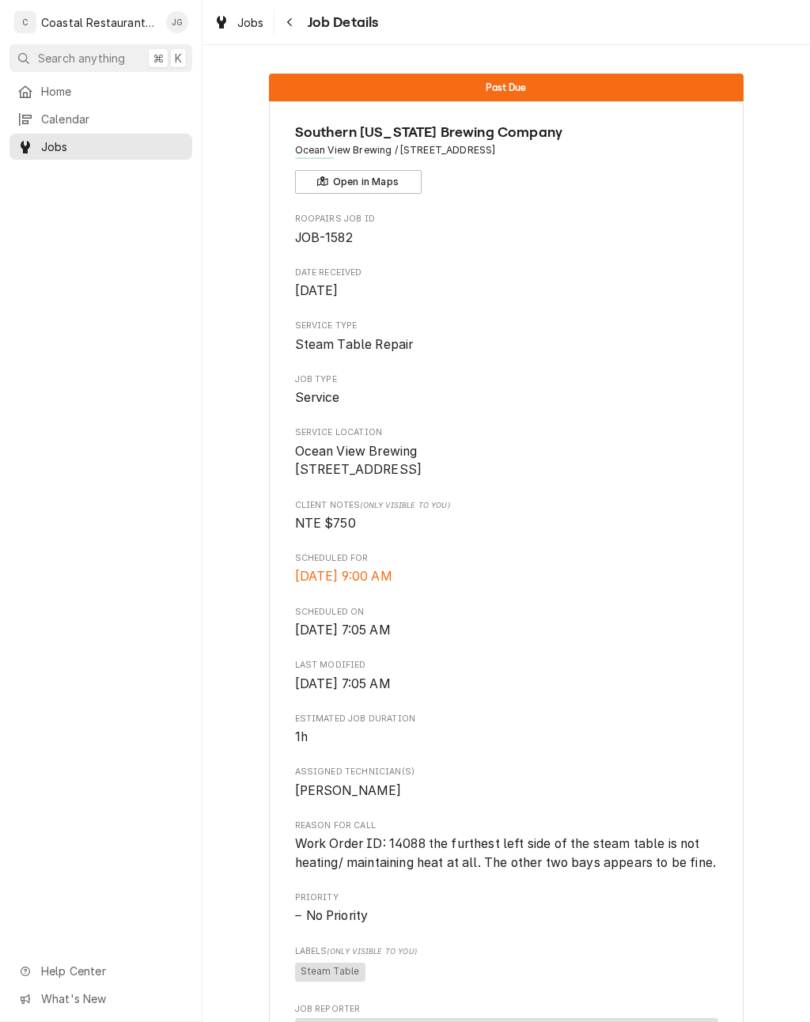
click at [55, 93] on span "Home" at bounding box center [112, 91] width 143 height 17
